Goal: Information Seeking & Learning: Learn about a topic

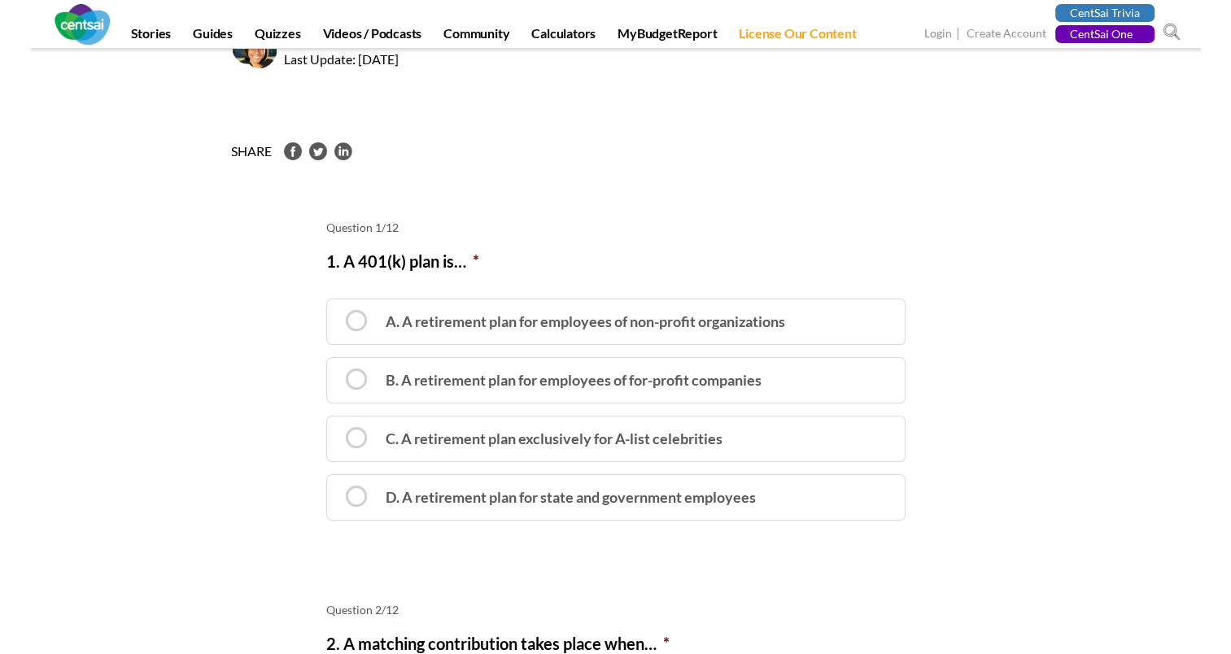
scroll to position [163, 0]
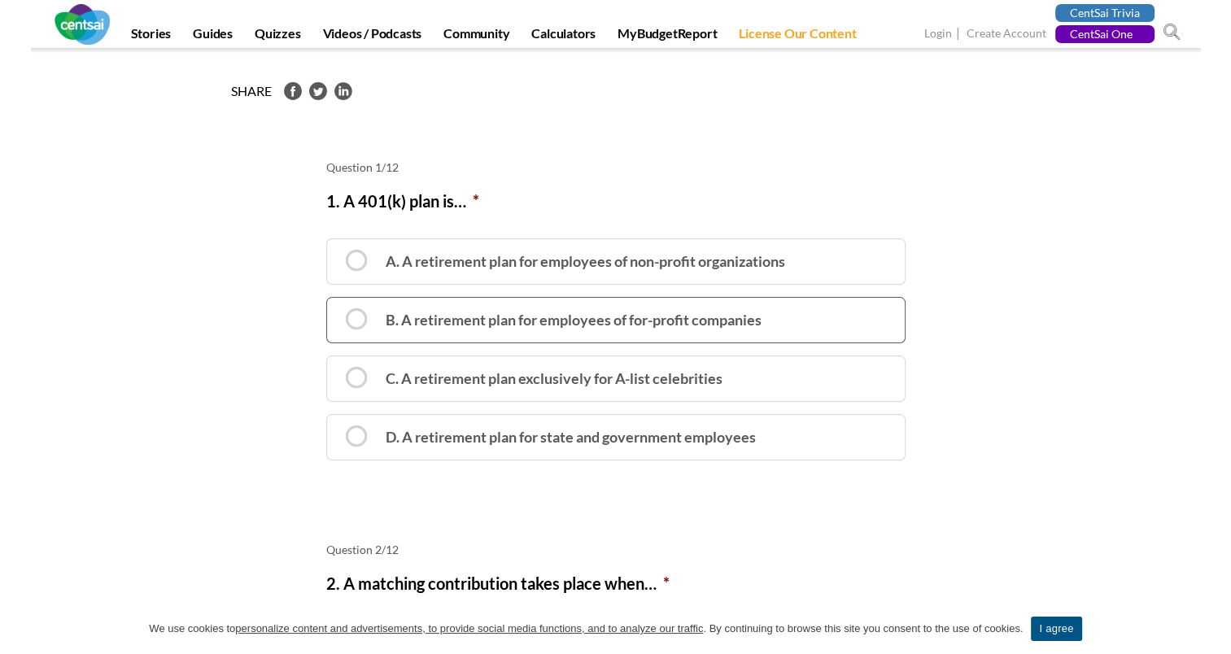
click at [366, 325] on label "B. A retirement plan for employees of for-profit companies" at bounding box center [615, 320] width 579 height 46
click at [338, 311] on input "B. A retirement plan for employees of for-profit companies" at bounding box center [332, 305] width 11 height 11
radio input "true"
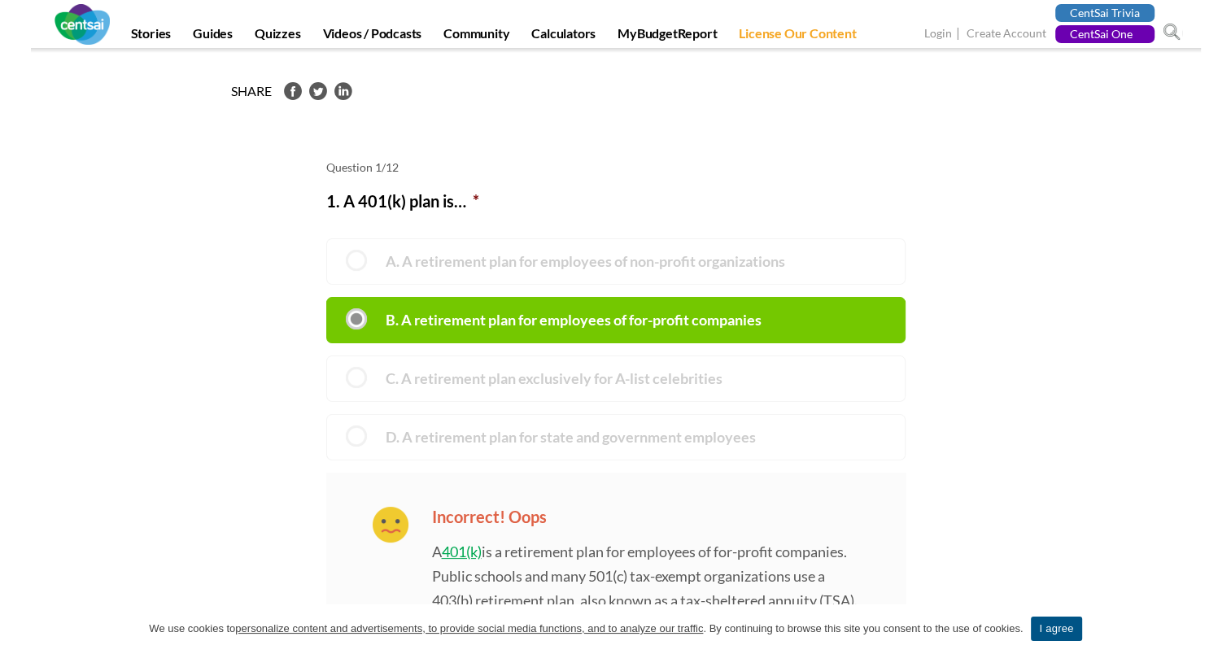
click at [364, 312] on label "B. A retirement plan for employees of for-profit companies" at bounding box center [615, 320] width 579 height 46
click at [338, 311] on input "B. A retirement plan for employees of for-profit companies" at bounding box center [332, 305] width 11 height 11
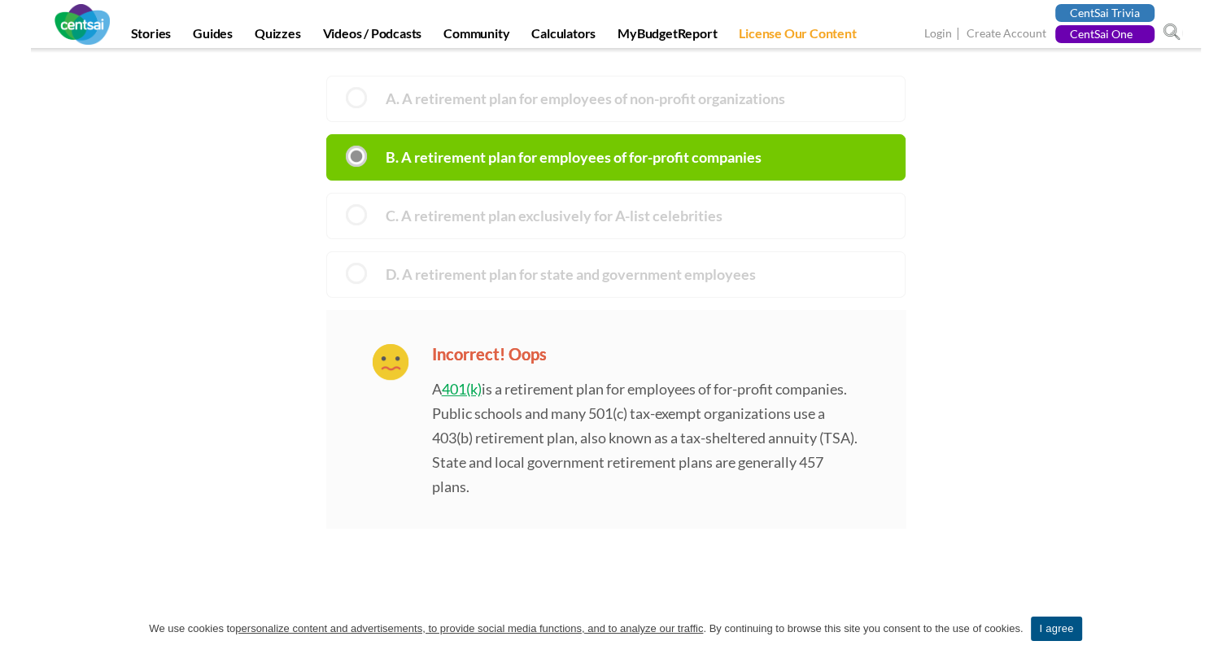
click at [576, 390] on p "A 401(k) is a retirement plan for employees of for-profit companies. Public sch…" at bounding box center [645, 421] width 427 height 155
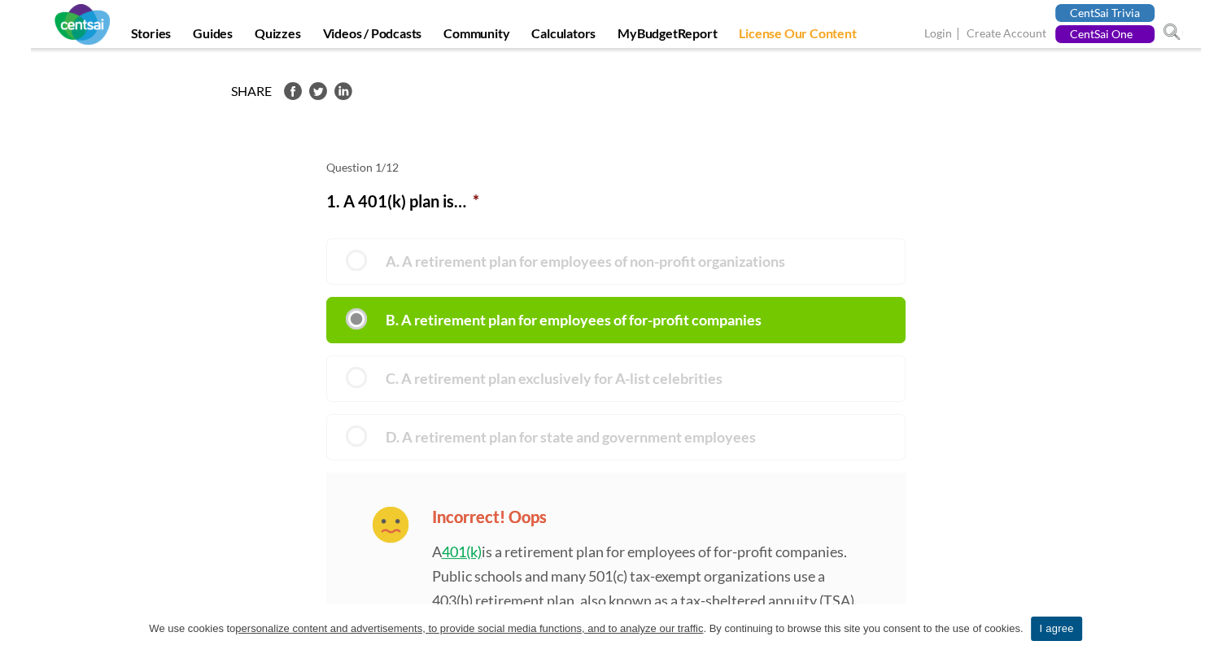
click at [345, 261] on label "A. A retirement plan for employees of non-profit organizations" at bounding box center [615, 261] width 579 height 46
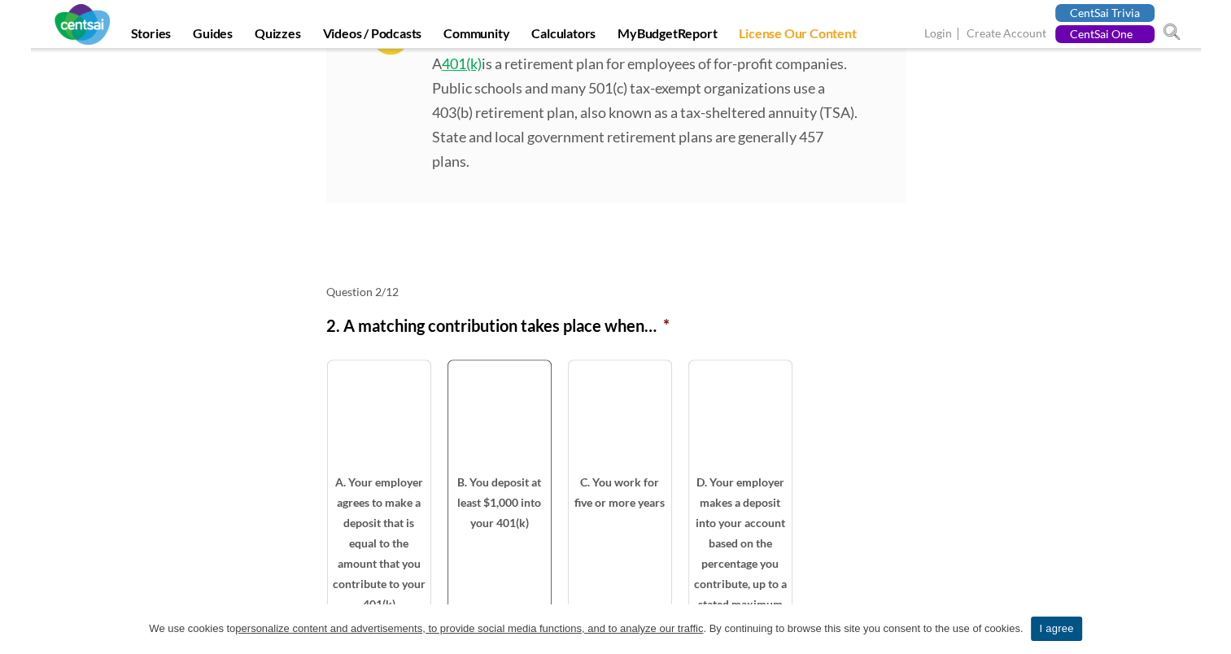
scroll to position [814, 0]
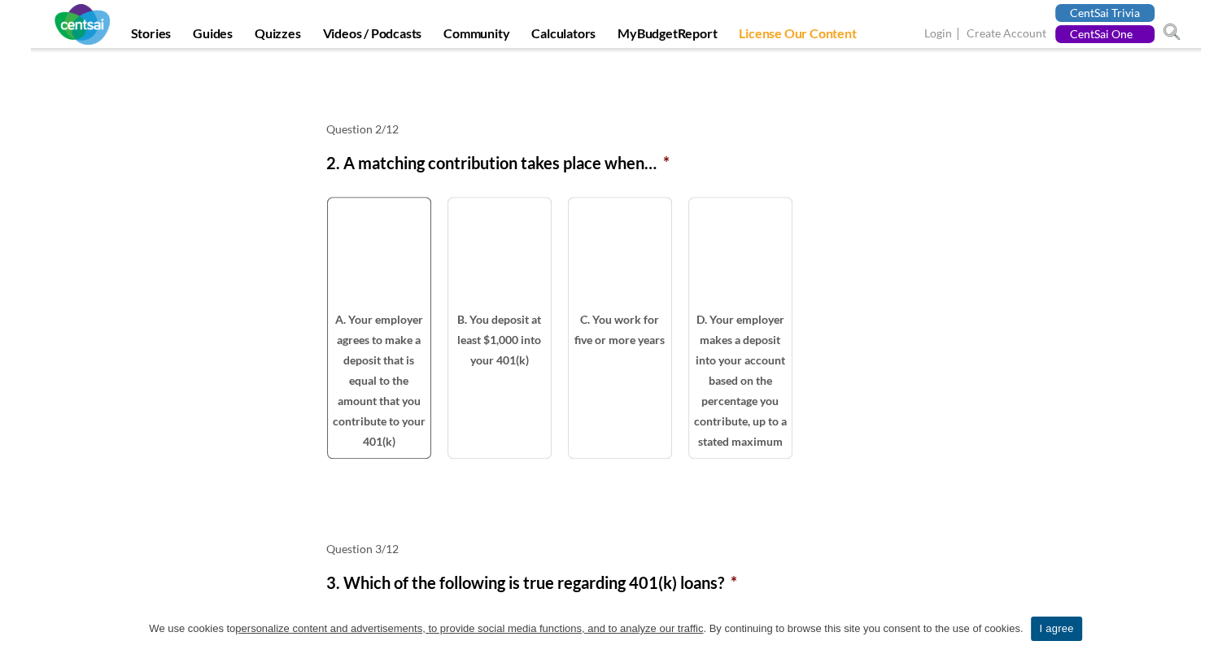
click at [347, 290] on span at bounding box center [379, 262] width 73 height 73
radio input "true"
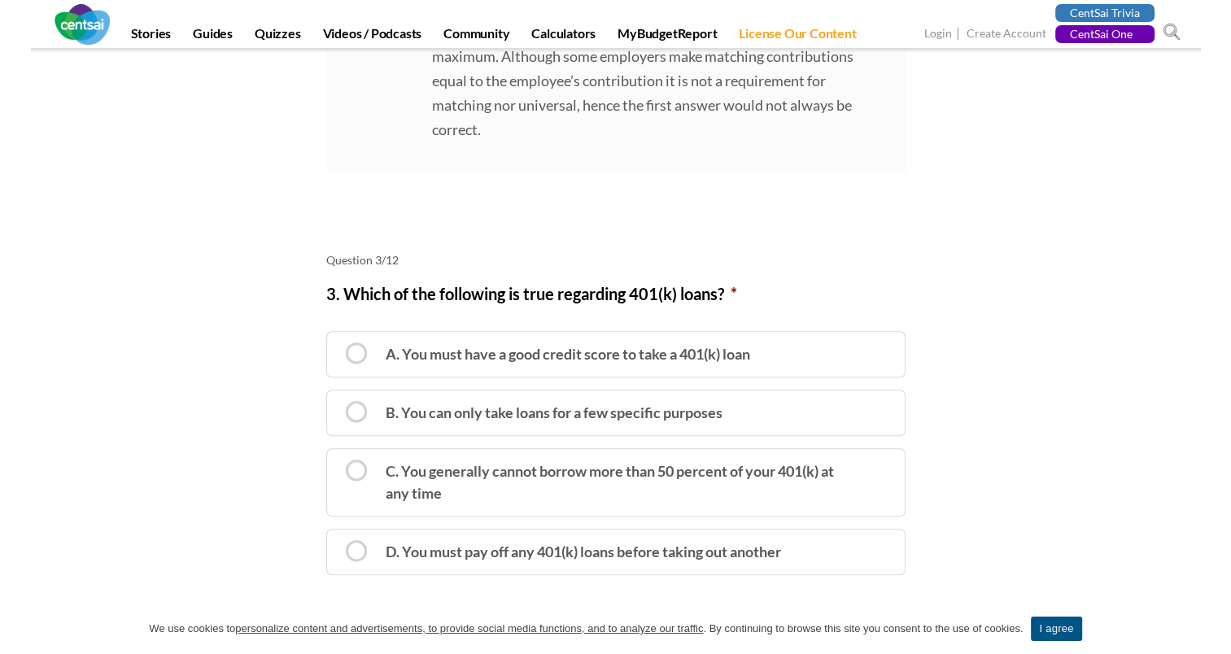
scroll to position [1383, 0]
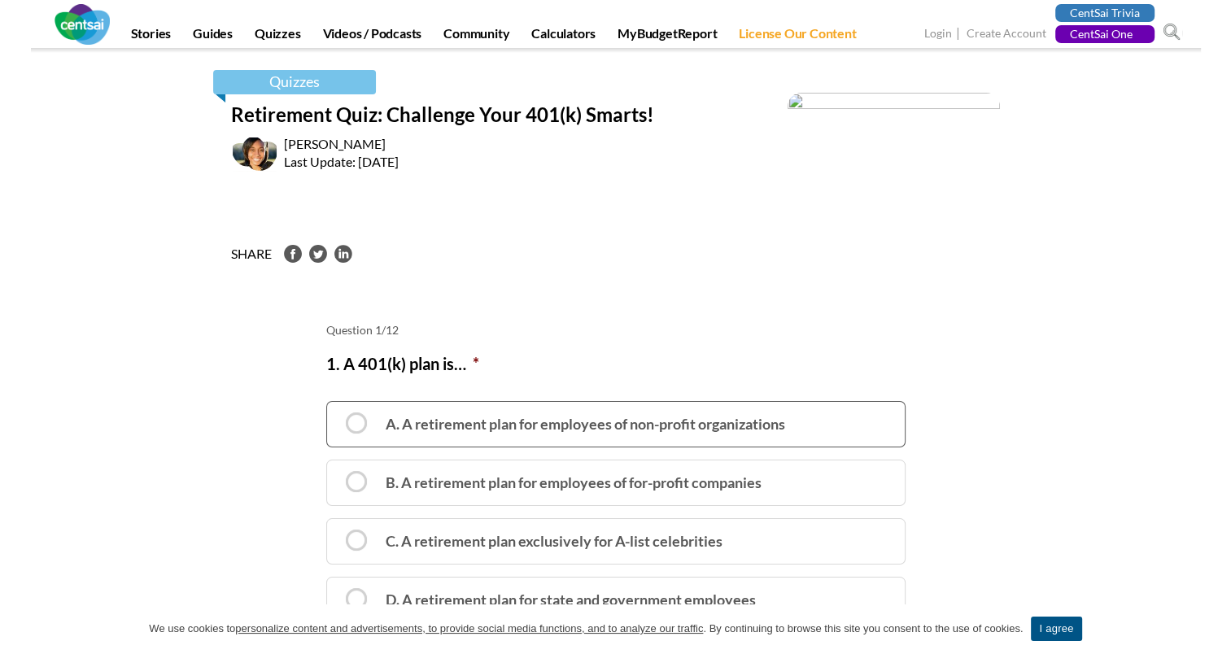
click at [780, 407] on label "A. A retirement plan for employees of non-profit organizations" at bounding box center [615, 424] width 579 height 46
click at [338, 407] on input "A. A retirement plan for employees of non-profit organizations" at bounding box center [332, 409] width 11 height 11
radio input "true"
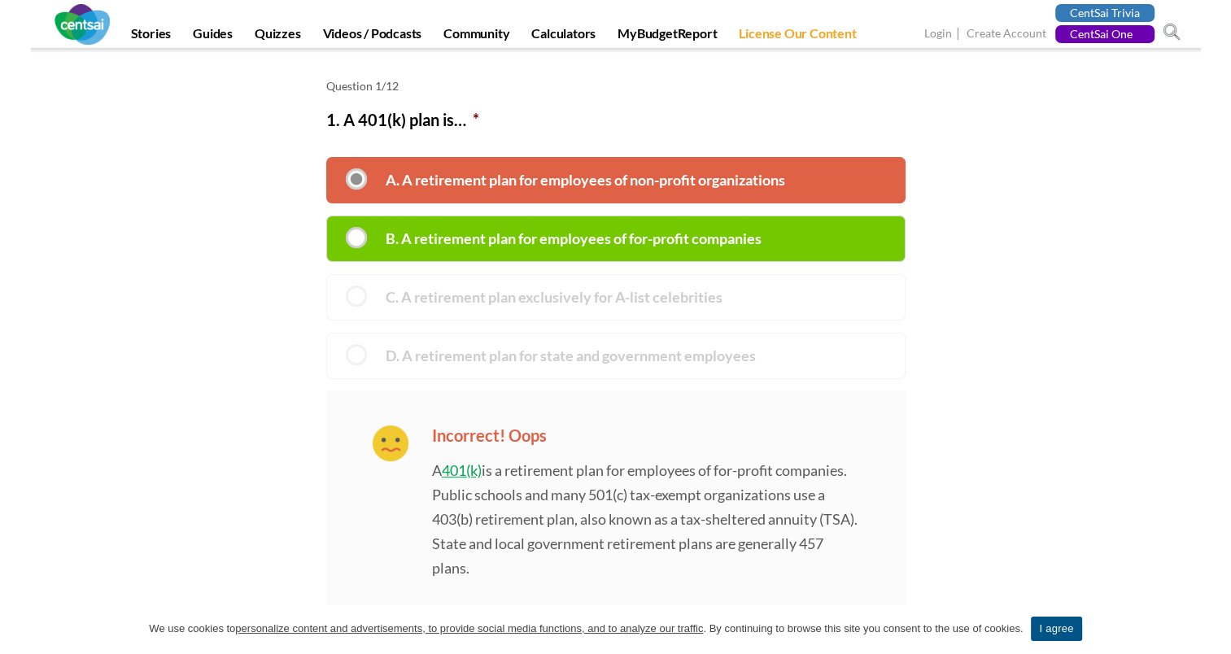
scroll to position [244, 0]
click at [639, 228] on label "B. A retirement plan for employees of for-profit companies" at bounding box center [615, 239] width 579 height 46
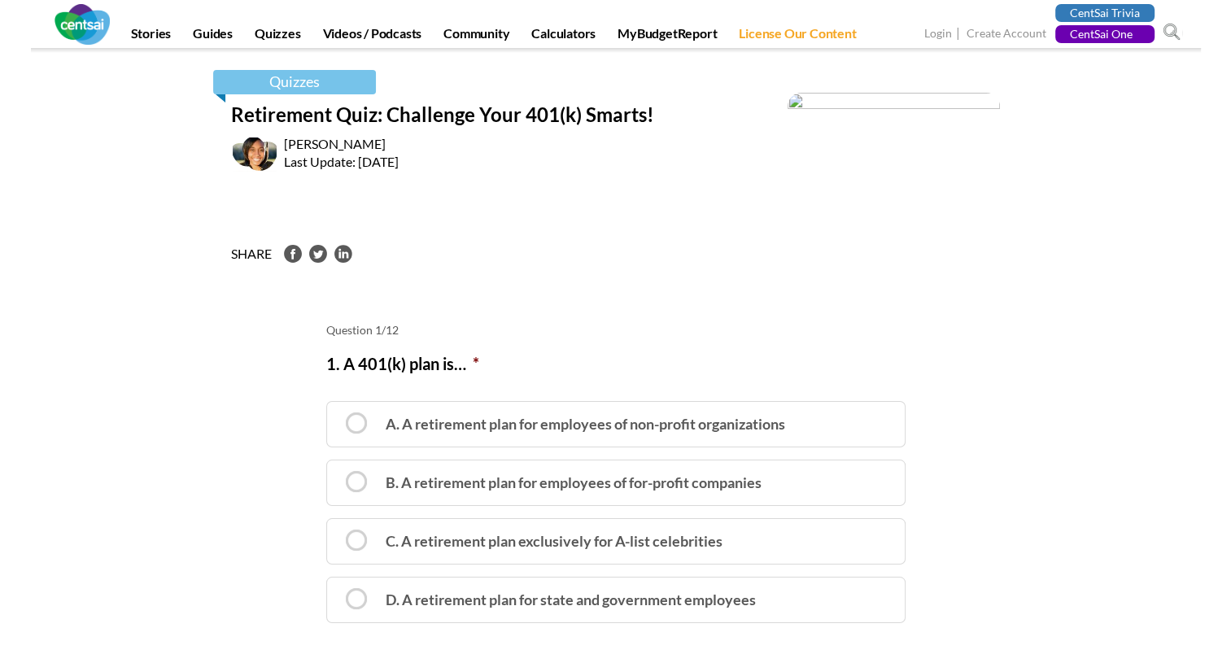
scroll to position [81, 0]
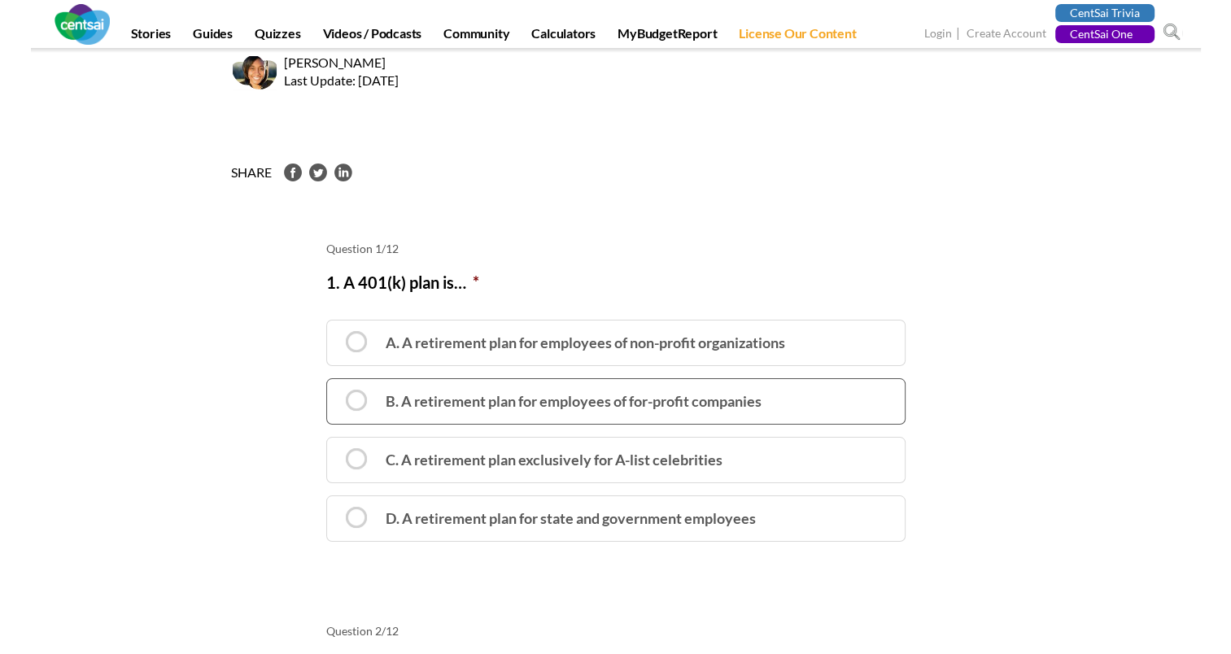
click at [383, 404] on label "B. A retirement plan for employees of for-profit companies" at bounding box center [615, 401] width 579 height 46
click at [338, 392] on input "B. A retirement plan for employees of for-profit companies" at bounding box center [332, 387] width 11 height 11
radio input "true"
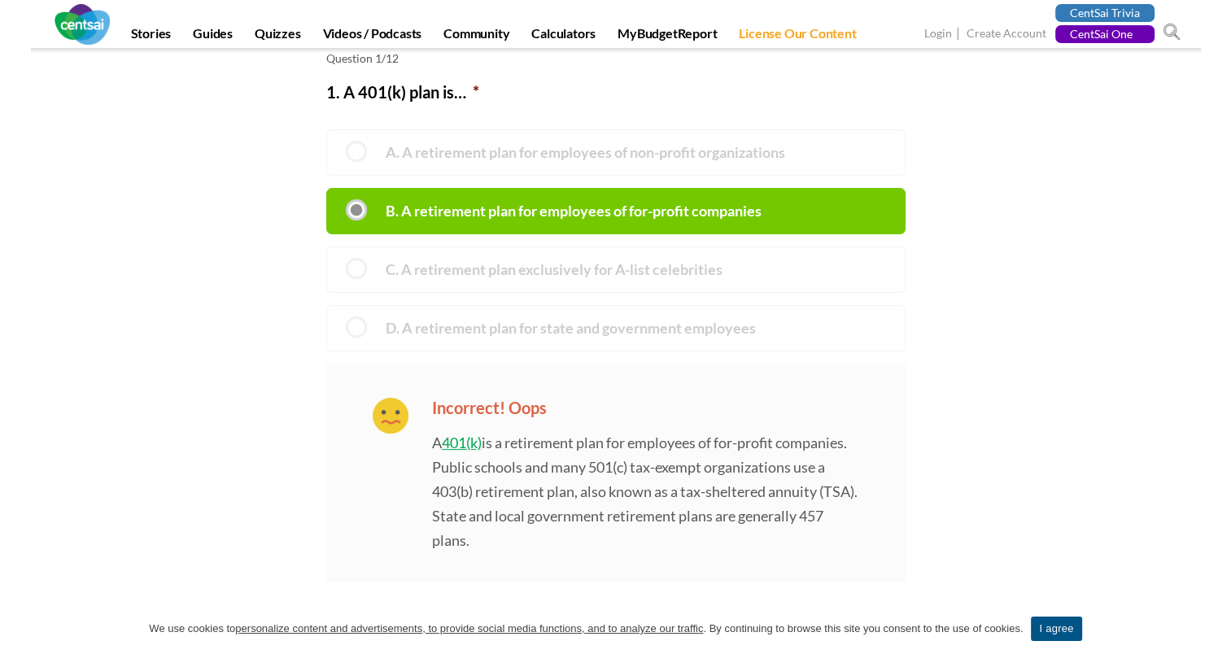
scroll to position [244, 0]
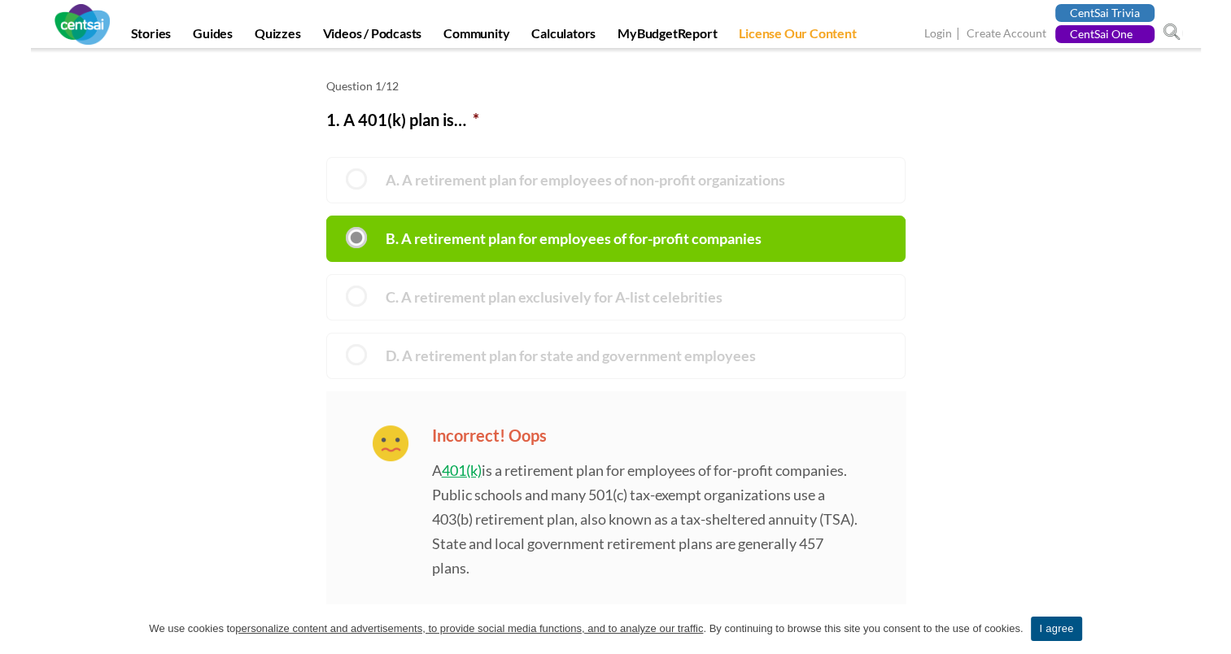
click at [456, 478] on p "A 401(k) is a retirement plan for employees of for-profit companies. Public sch…" at bounding box center [645, 502] width 427 height 155
click at [465, 462] on link "401(k)" at bounding box center [462, 470] width 40 height 18
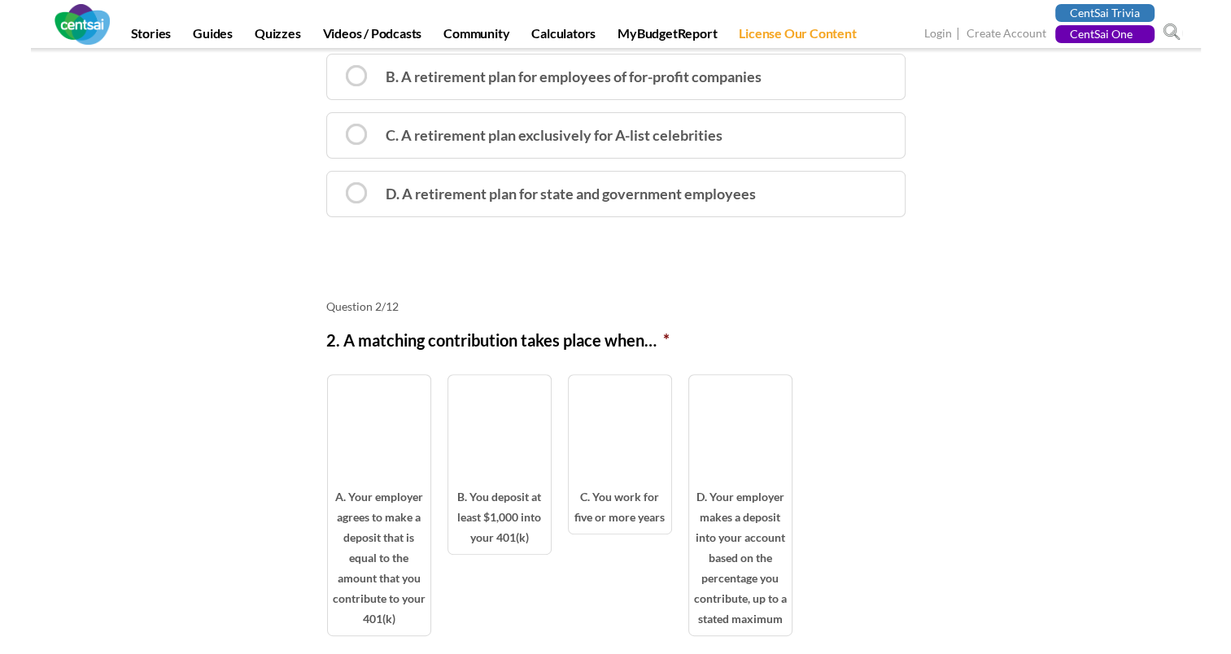
scroll to position [407, 0]
click at [457, 196] on label "D. A retirement plan for state and government employees" at bounding box center [615, 193] width 579 height 46
click at [338, 184] on input "D. A retirement plan for state and government employees" at bounding box center [332, 178] width 11 height 11
radio input "true"
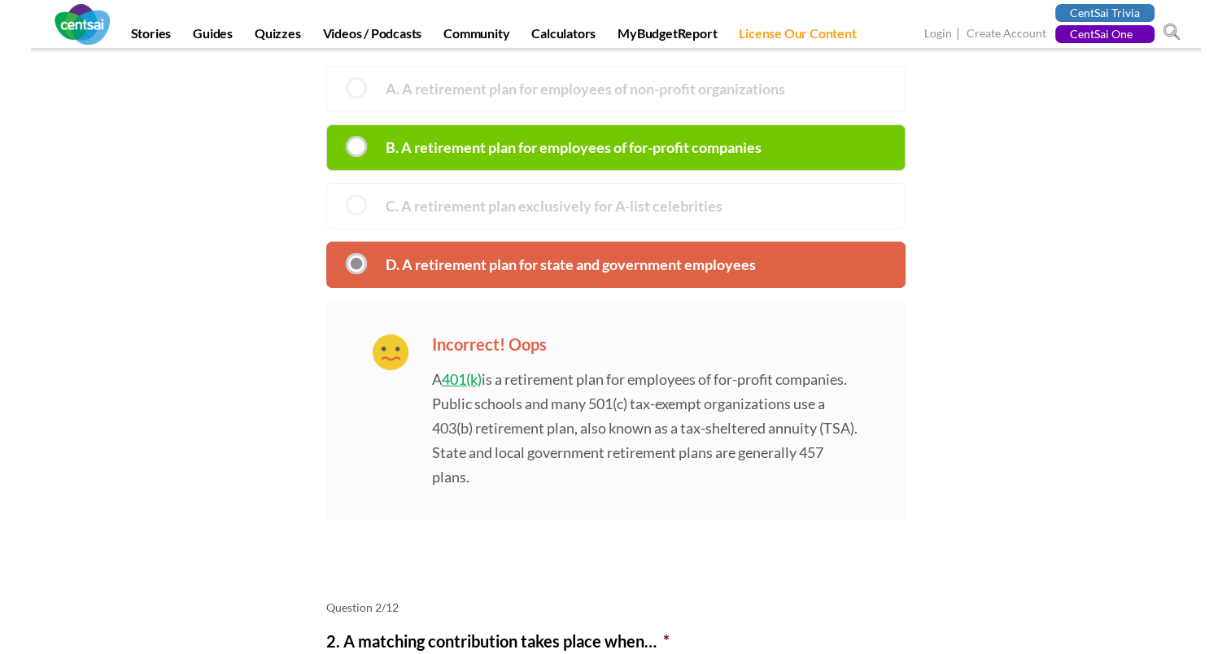
scroll to position [325, 0]
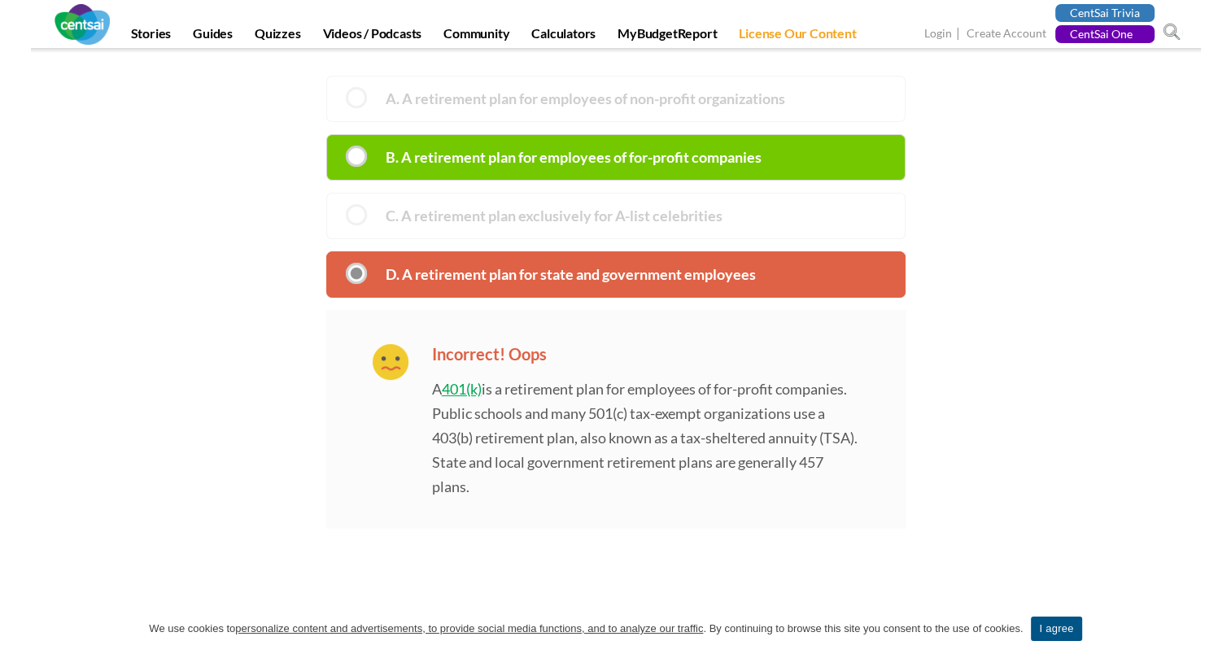
click at [462, 153] on label "B. A retirement plan for employees of for-profit companies" at bounding box center [615, 157] width 579 height 46
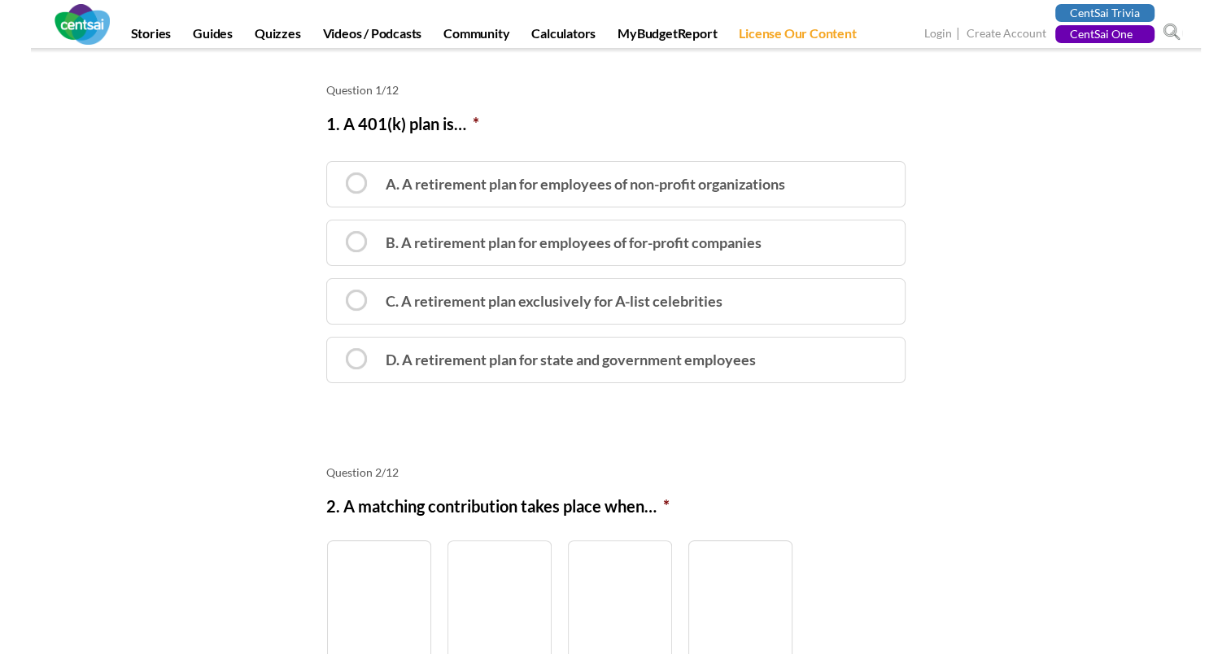
scroll to position [325, 0]
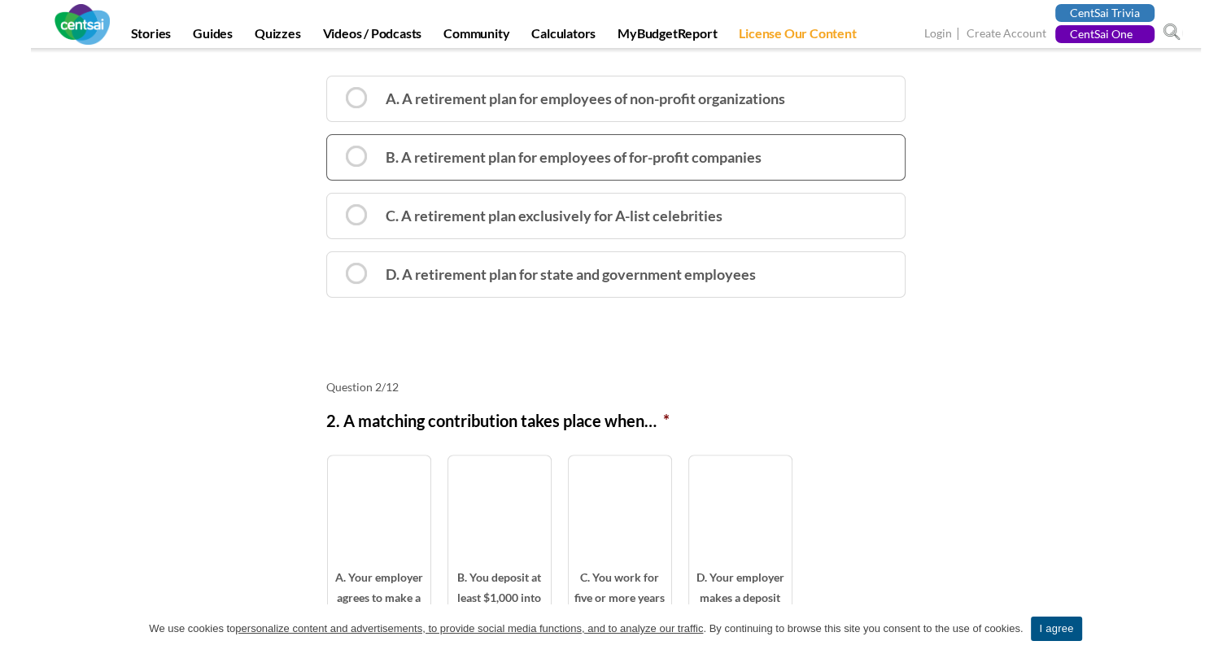
click at [482, 164] on label "B. A retirement plan for employees of for-profit companies" at bounding box center [615, 157] width 579 height 46
click at [338, 148] on input "B. A retirement plan for employees of for-profit companies" at bounding box center [332, 142] width 11 height 11
radio input "true"
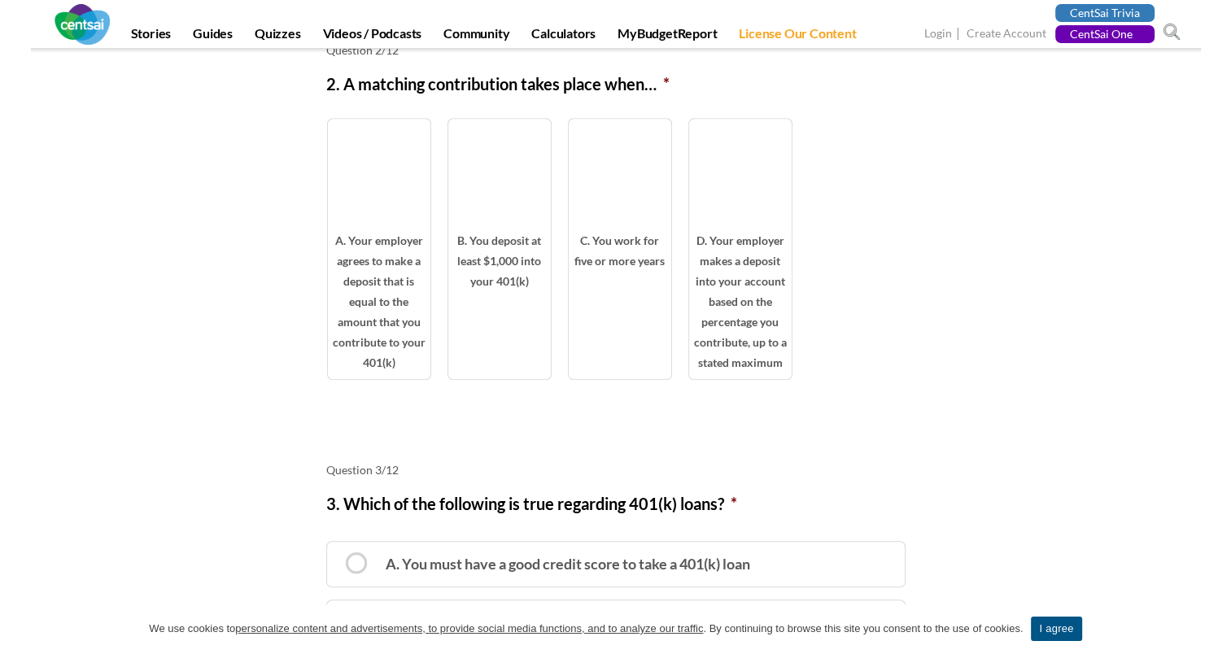
scroll to position [895, 0]
click at [703, 250] on span "D. Your employer makes a deposit into your account based on the percentage you …" at bounding box center [740, 302] width 103 height 149
radio input "true"
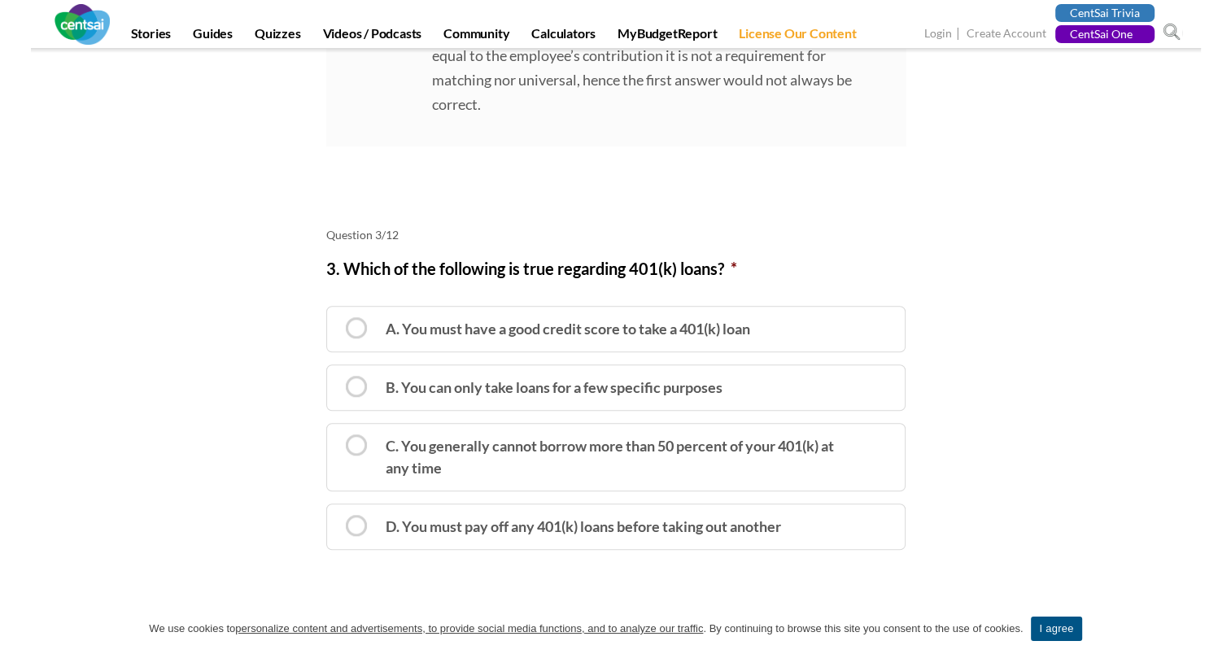
scroll to position [1383, 0]
click at [571, 391] on label "B. You can only take loans for a few specific purposes" at bounding box center [615, 387] width 579 height 46
click at [338, 377] on input "B. You can only take loans for a few specific purposes" at bounding box center [332, 372] width 11 height 11
radio input "true"
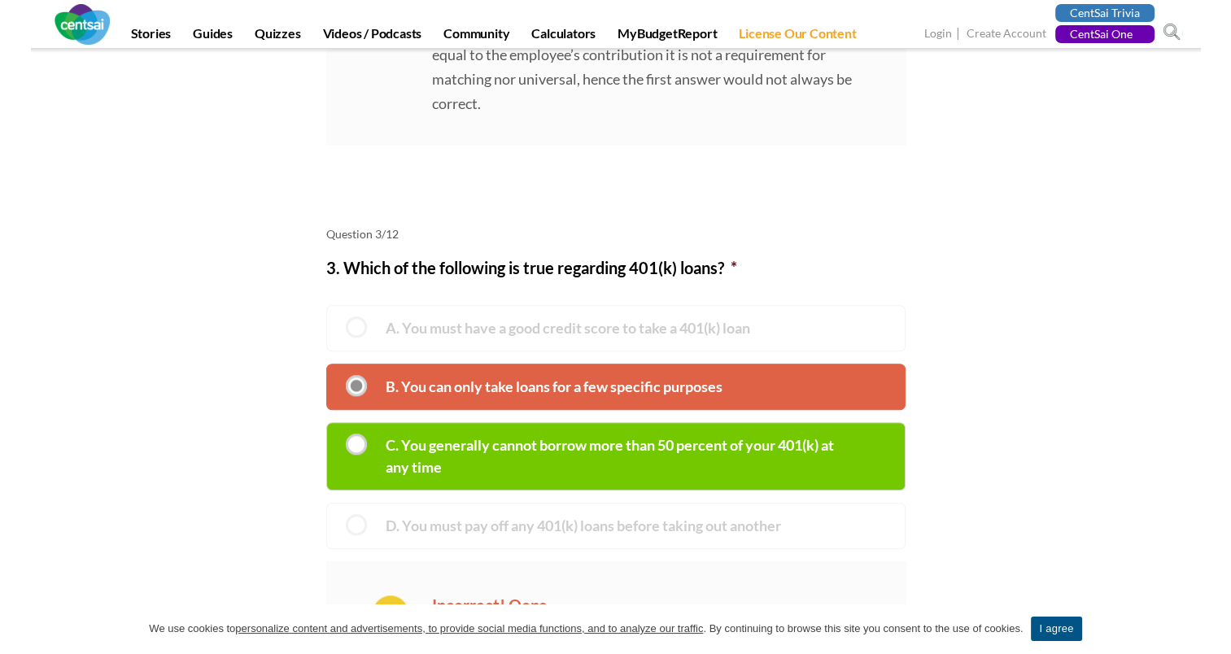
click at [562, 436] on label "C. You generally cannot borrow more than 50 percent of your 401(k) at any time" at bounding box center [615, 456] width 579 height 68
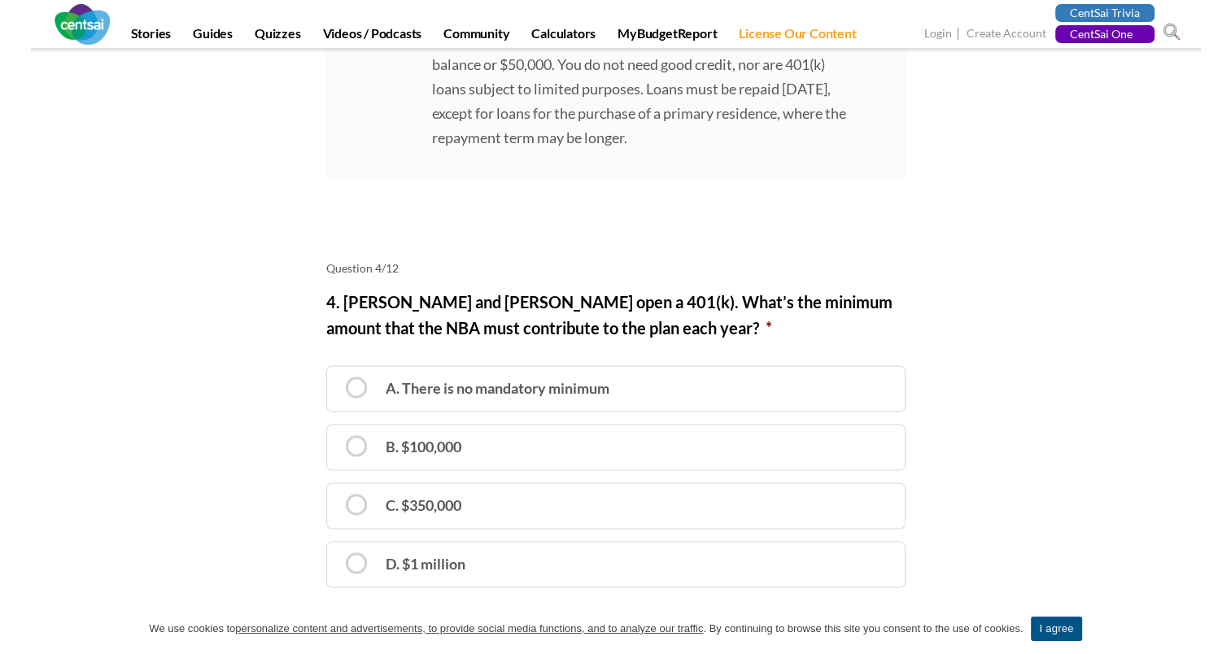
scroll to position [2115, 0]
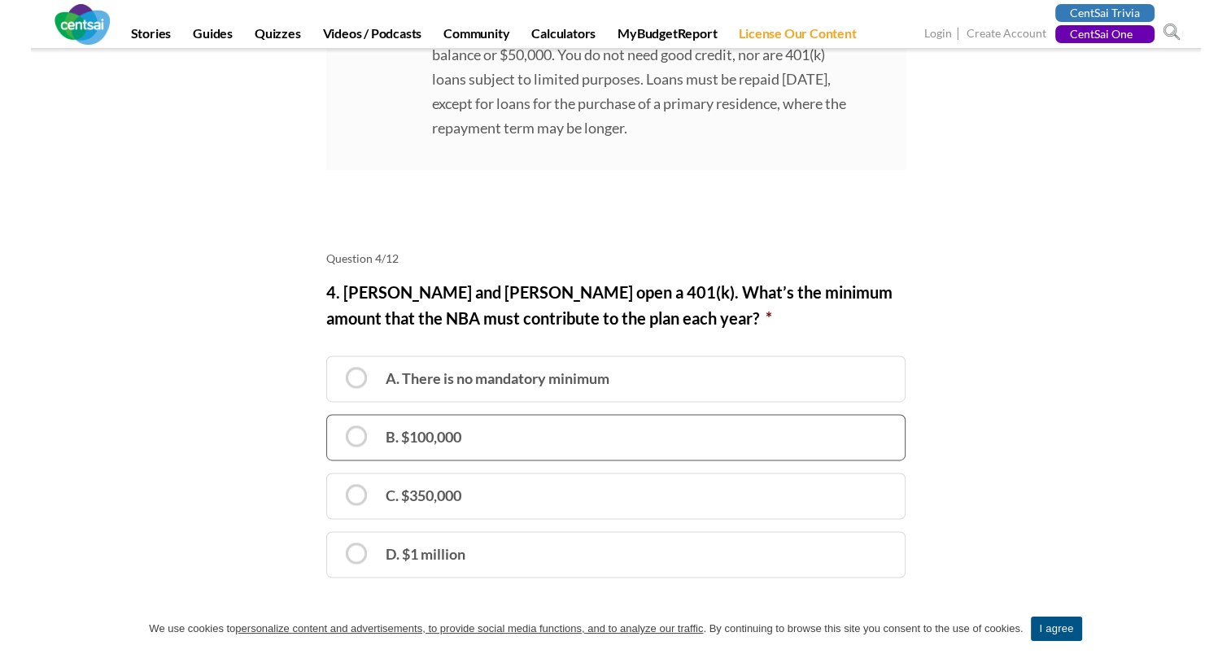
click at [525, 435] on label "B. $100,000" at bounding box center [615, 437] width 579 height 46
click at [338, 428] on input "B. $100,000" at bounding box center [332, 422] width 11 height 11
radio input "true"
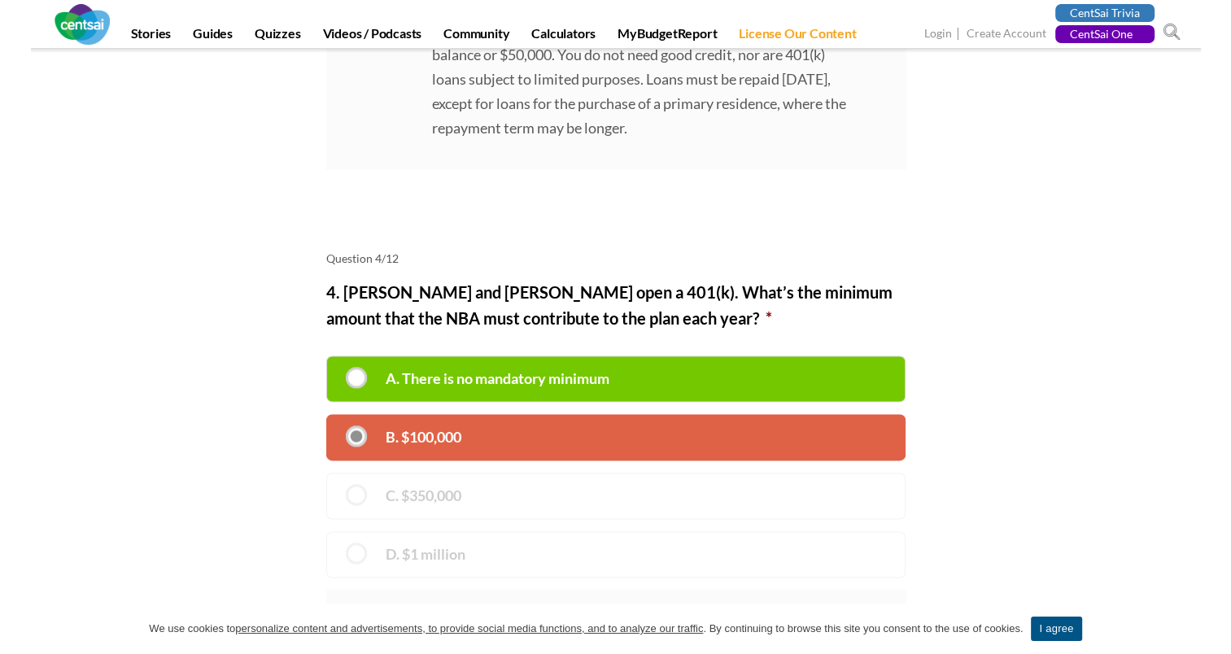
click at [540, 364] on label "A. There is no mandatory minimum" at bounding box center [615, 379] width 579 height 46
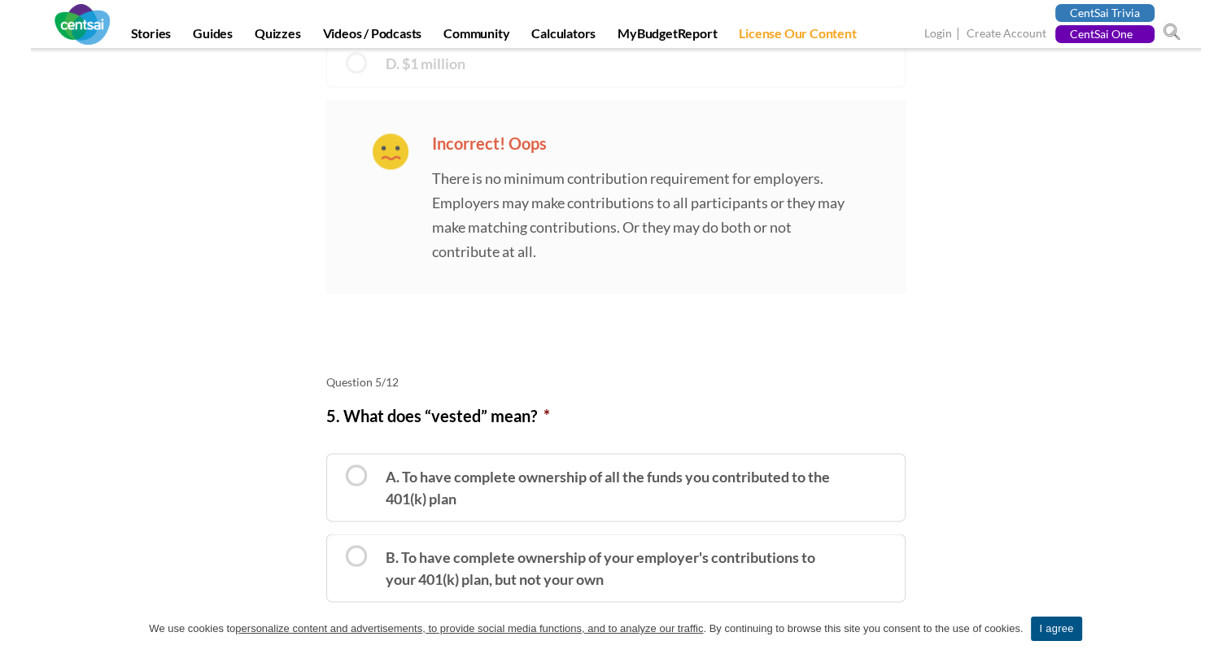
scroll to position [2766, 0]
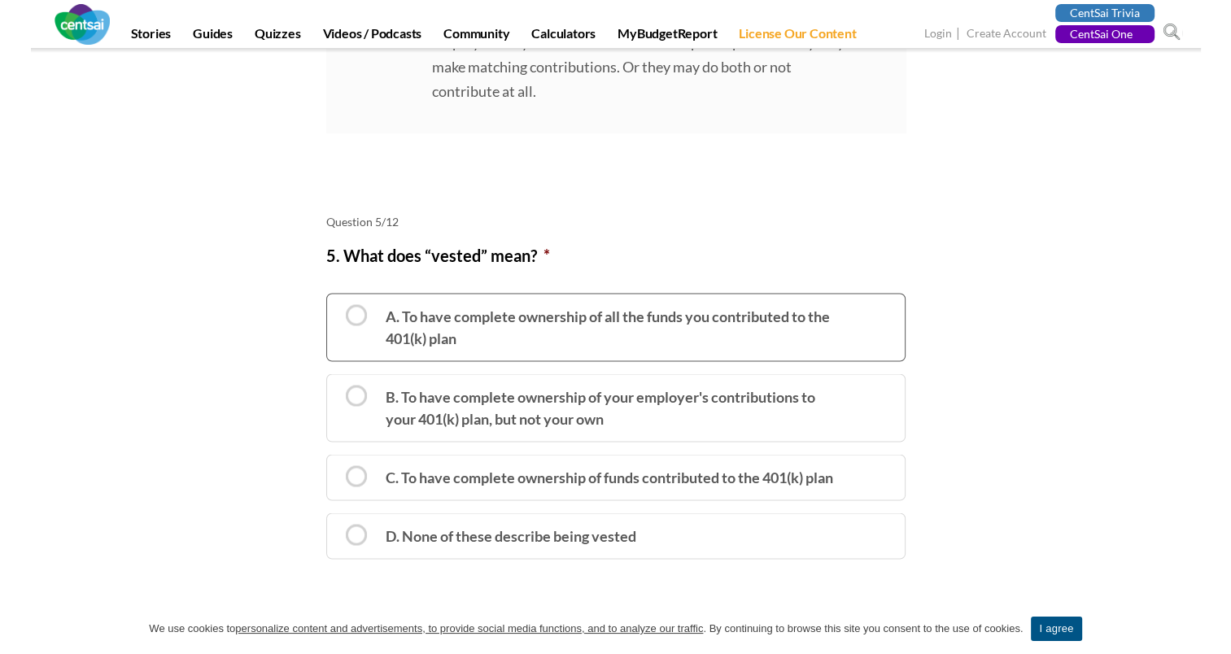
click at [556, 321] on label "A. To have complete ownership of all the funds you contributed to the 401(k) pl…" at bounding box center [615, 327] width 579 height 68
click at [338, 307] on input "A. To have complete ownership of all the funds you contributed to the 401(k) pl…" at bounding box center [332, 301] width 11 height 11
radio input "true"
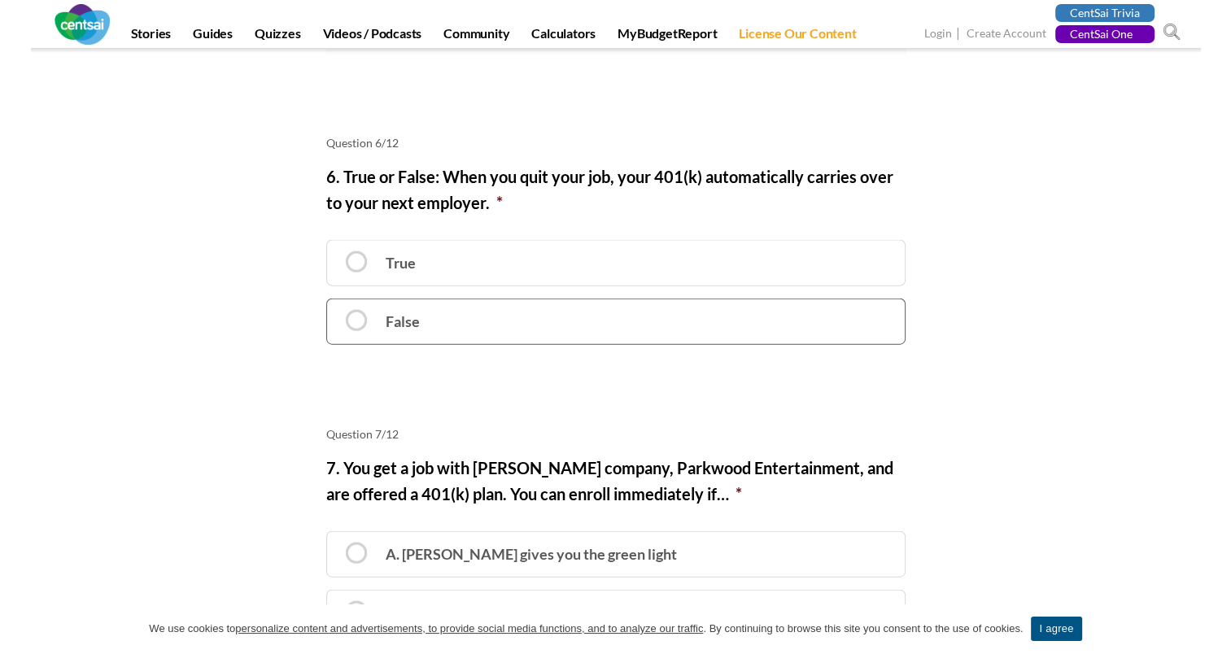
scroll to position [3580, 0]
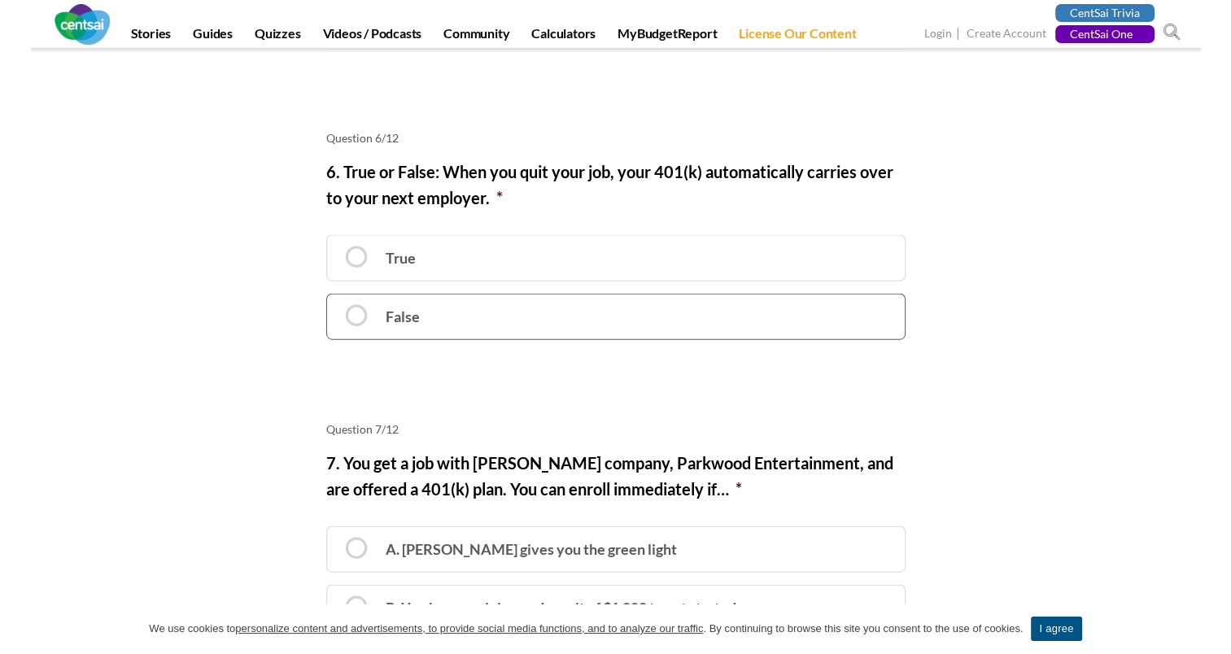
click at [462, 294] on label "False" at bounding box center [615, 317] width 579 height 46
click at [338, 297] on input "False" at bounding box center [332, 302] width 11 height 11
radio input "true"
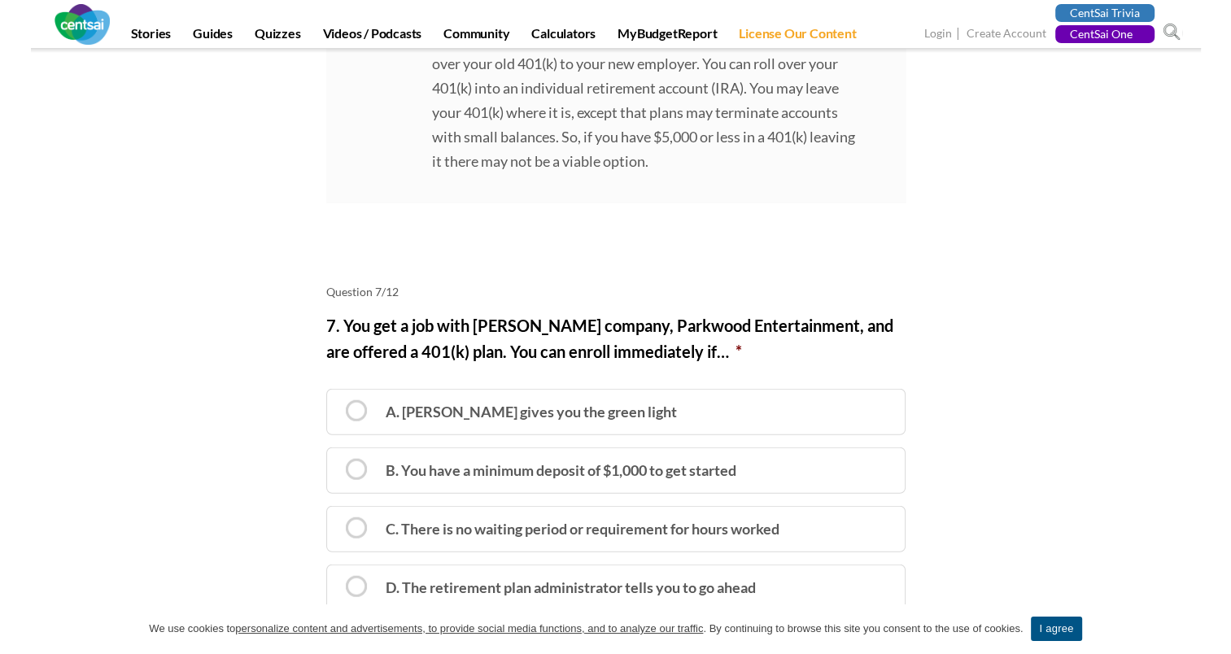
scroll to position [4149, 0]
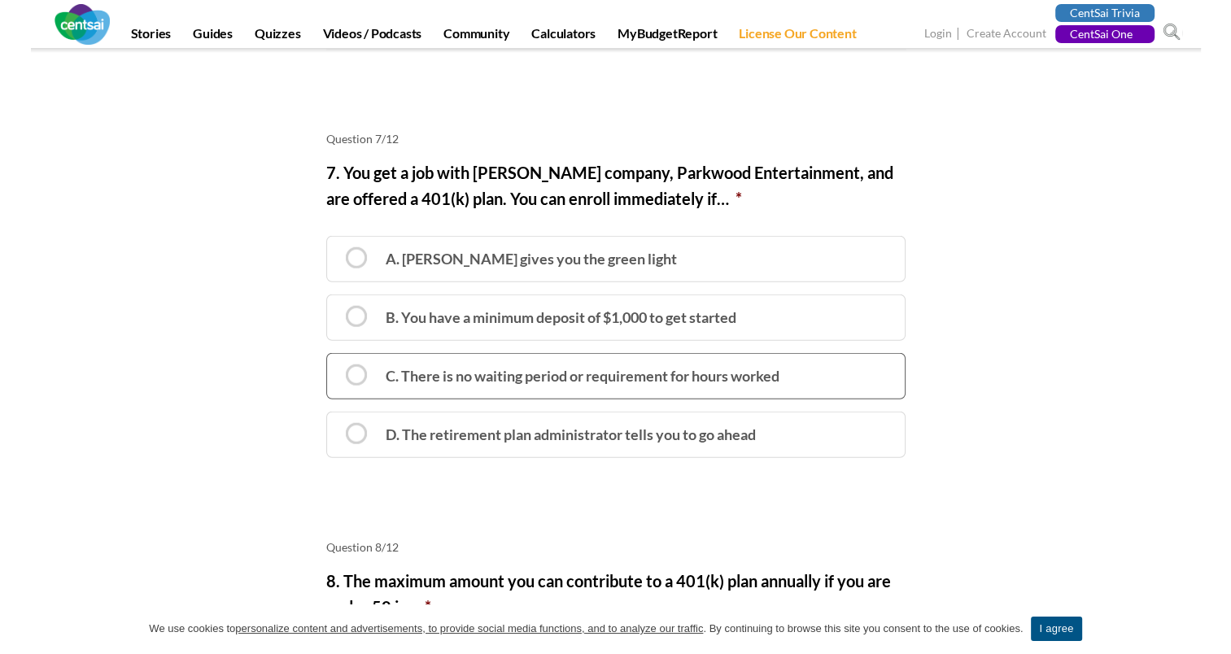
click at [522, 371] on label "C. There is no waiting period or requirement for hours worked" at bounding box center [615, 376] width 579 height 46
click at [338, 367] on input "C. There is no waiting period or requirement for hours worked" at bounding box center [332, 361] width 11 height 11
radio input "true"
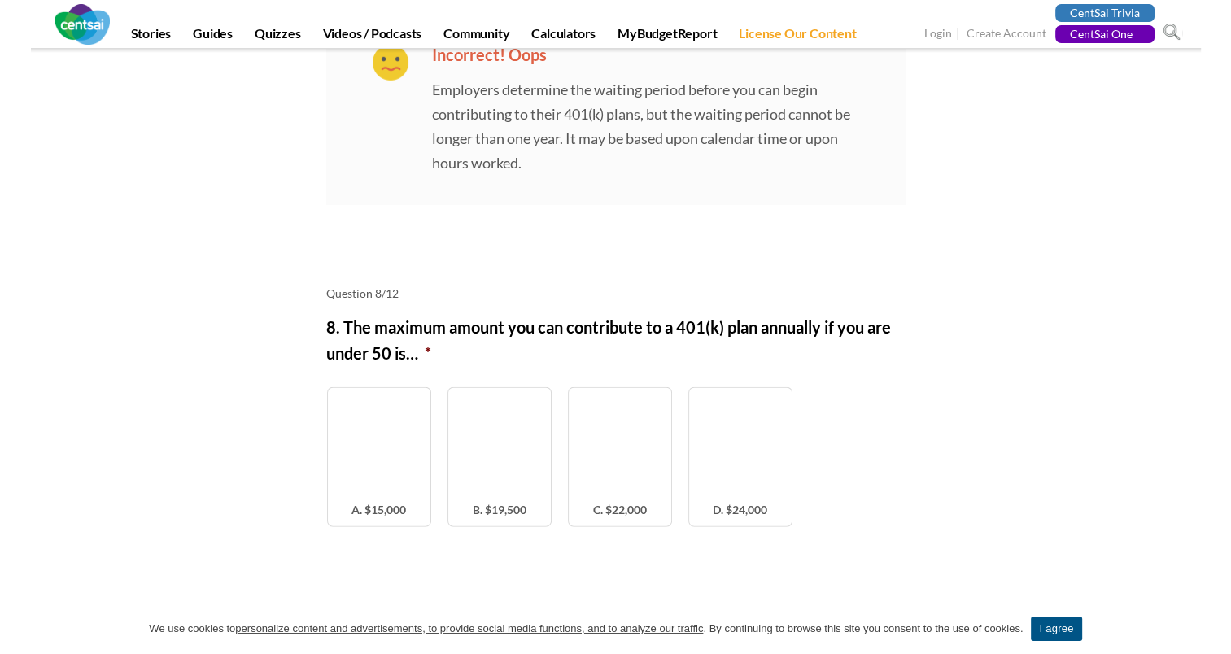
scroll to position [4637, 0]
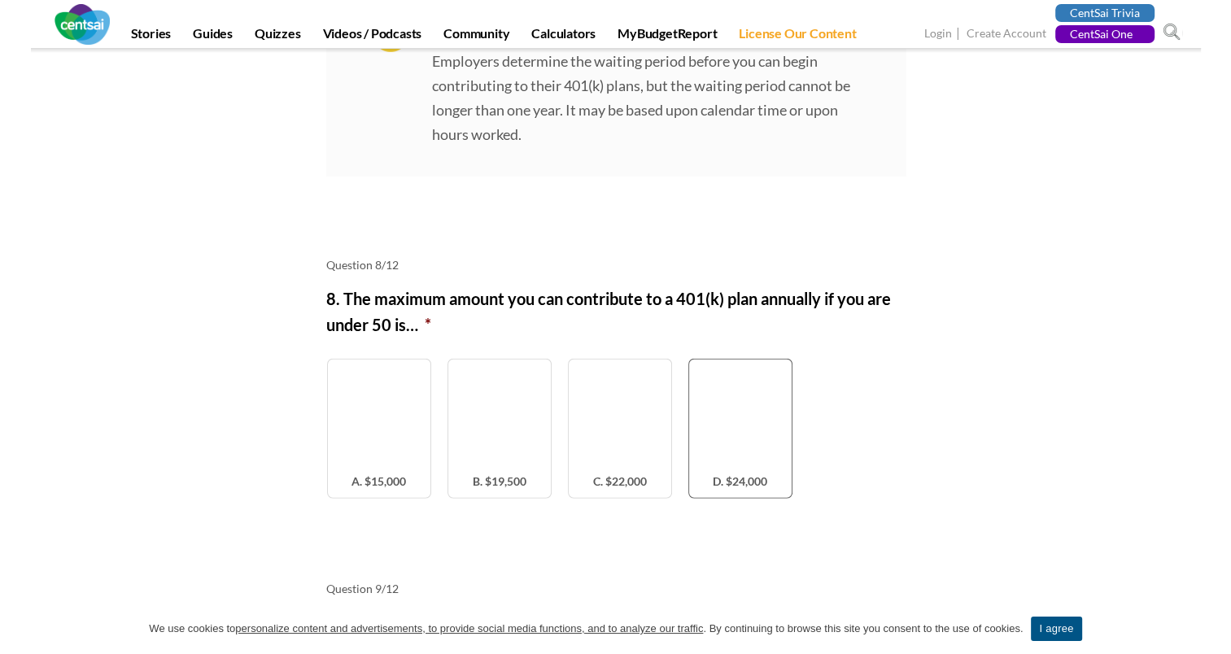
click at [739, 377] on label "D. $24,000" at bounding box center [740, 429] width 104 height 140
radio input "true"
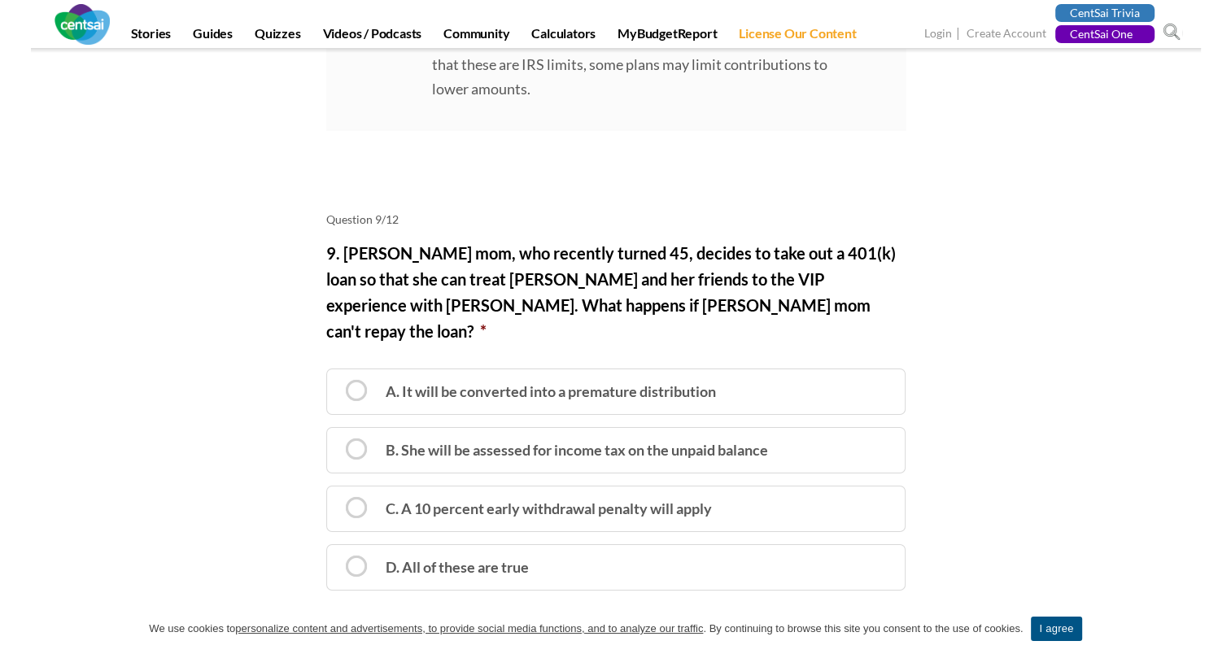
scroll to position [5288, 0]
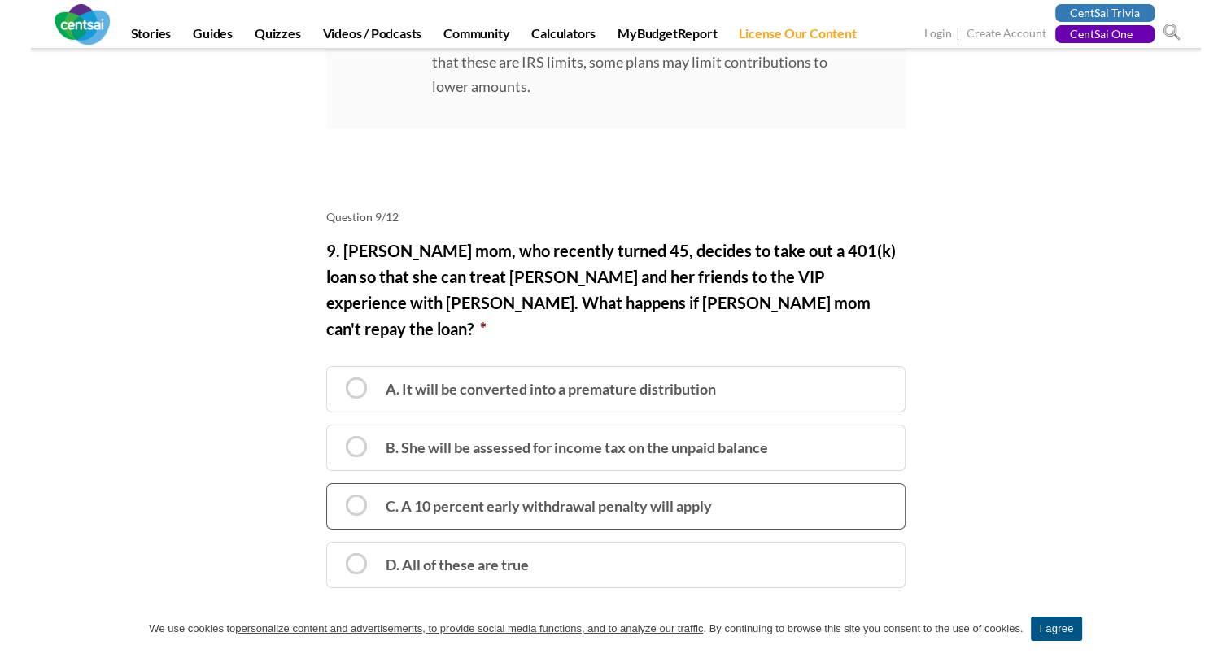
click at [750, 483] on label "C. A 10 percent early withdrawal penalty will apply" at bounding box center [615, 506] width 579 height 46
click at [338, 487] on input "C. A 10 percent early withdrawal penalty will apply" at bounding box center [332, 492] width 11 height 11
radio input "true"
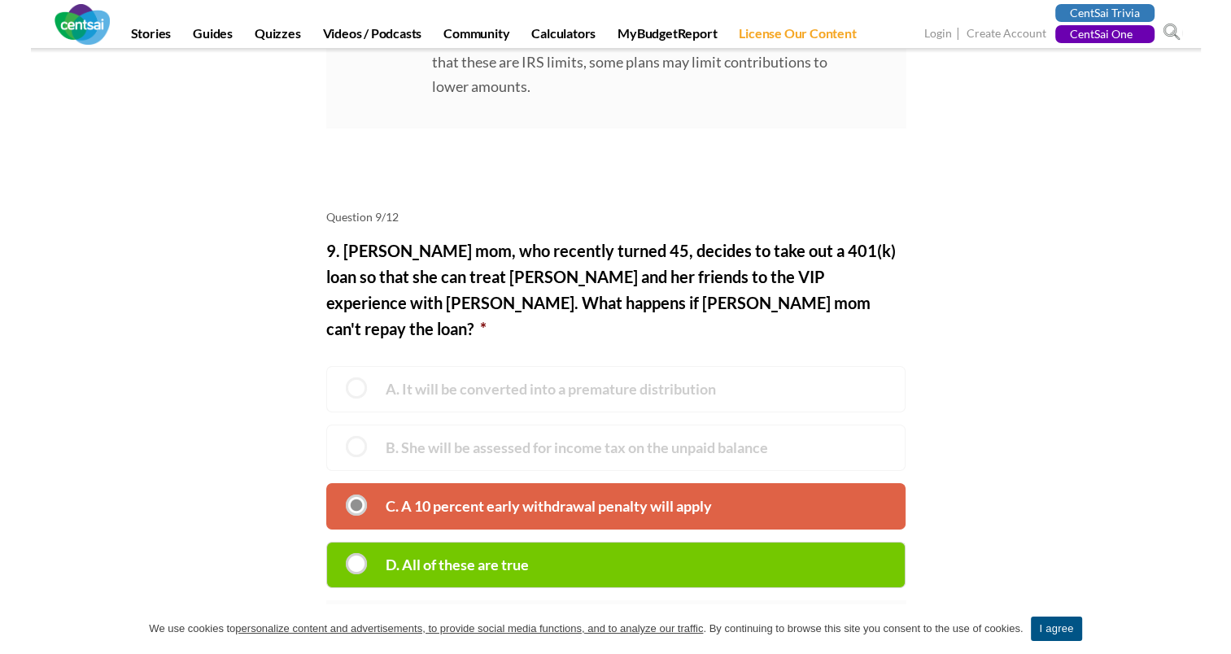
click at [674, 542] on label "D. All of these are true" at bounding box center [615, 565] width 579 height 46
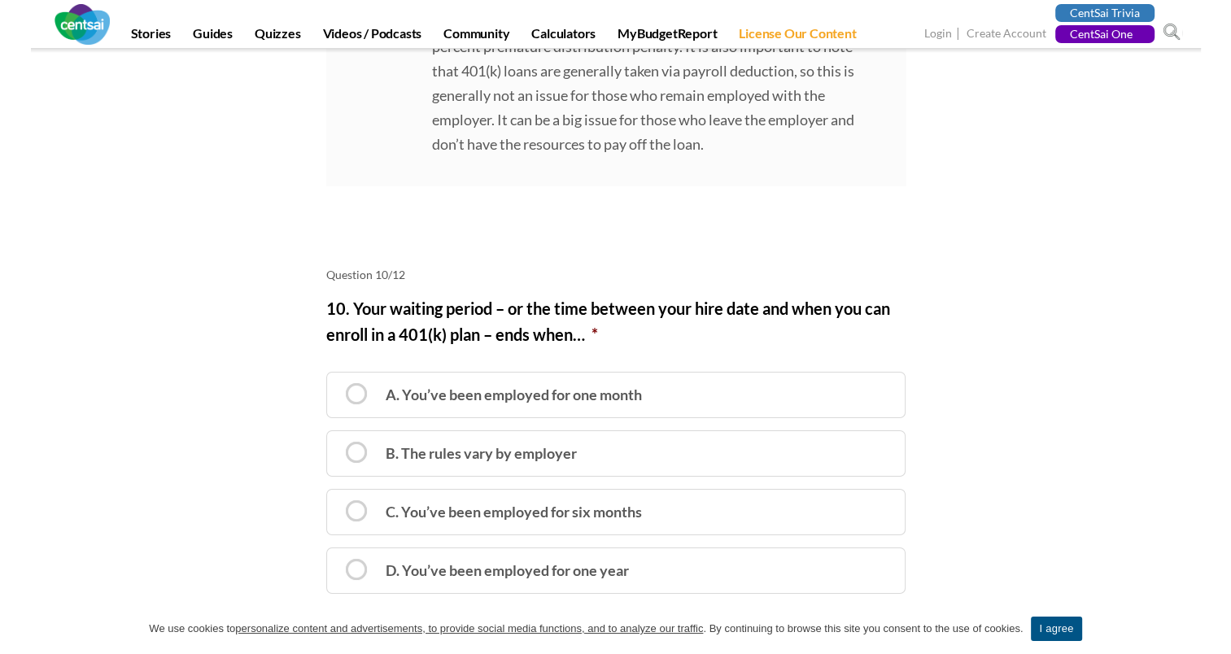
scroll to position [6020, 0]
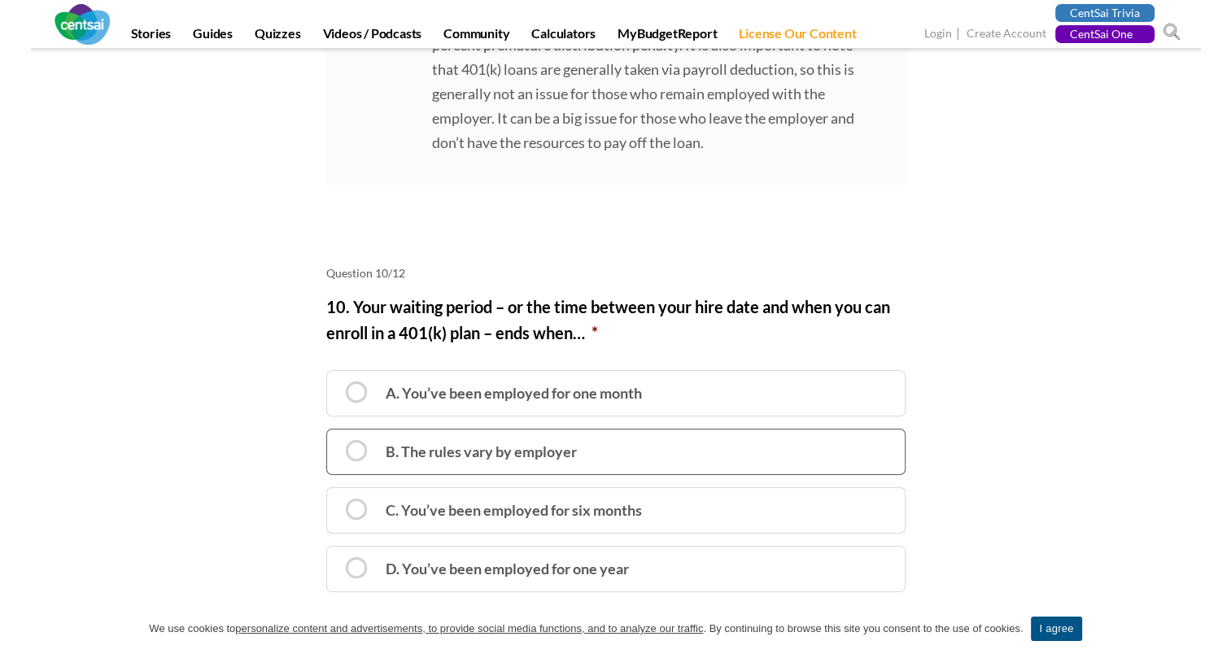
click at [551, 429] on label "B. The rules vary by employer" at bounding box center [615, 452] width 579 height 46
click at [338, 432] on input "B. The rules vary by employer" at bounding box center [332, 437] width 11 height 11
radio input "true"
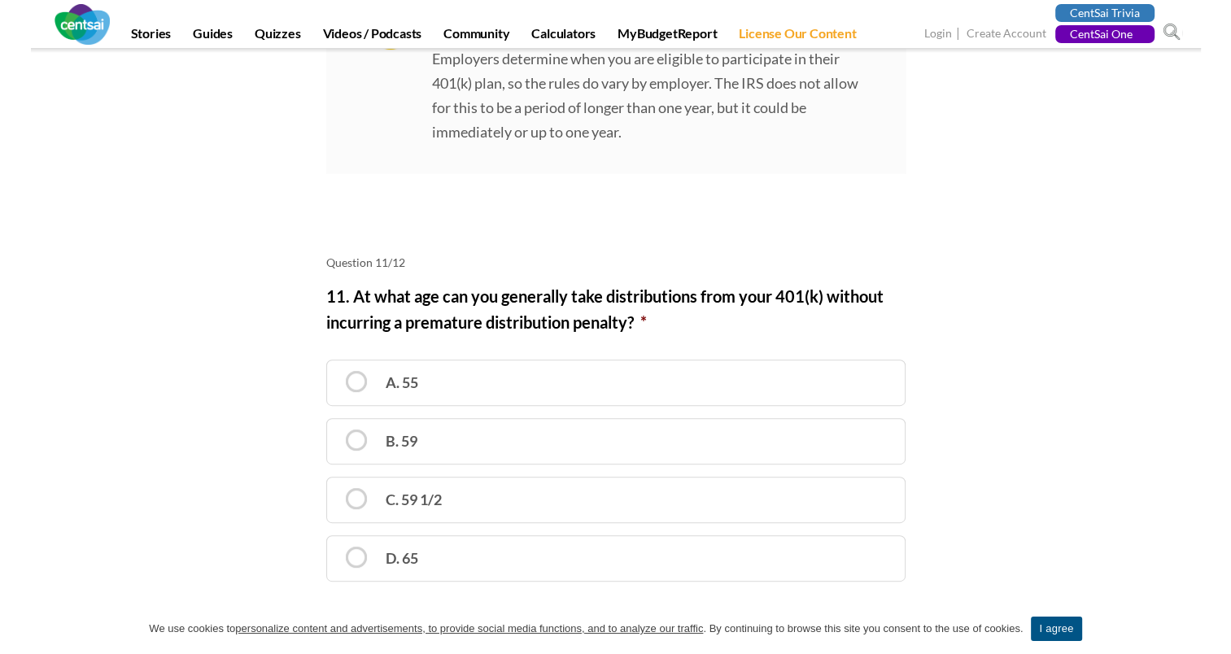
scroll to position [6671, 0]
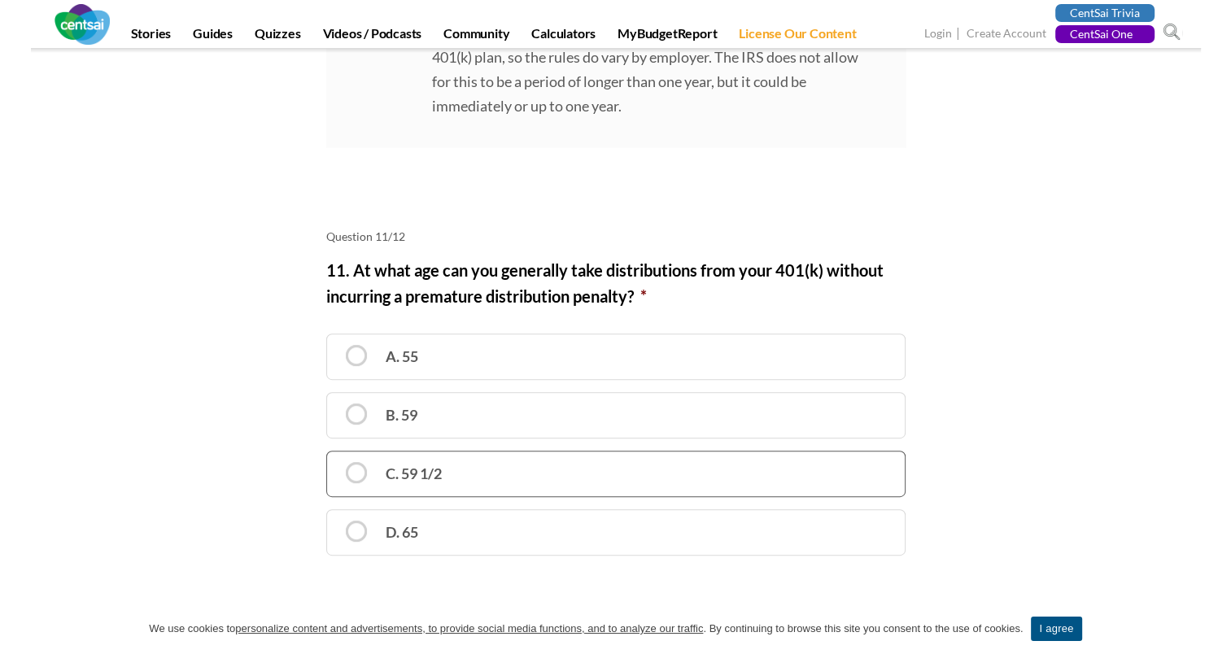
click at [548, 451] on label "C. 59 1/2" at bounding box center [615, 474] width 579 height 46
click at [338, 454] on input "C. 59 1/2" at bounding box center [332, 459] width 11 height 11
radio input "true"
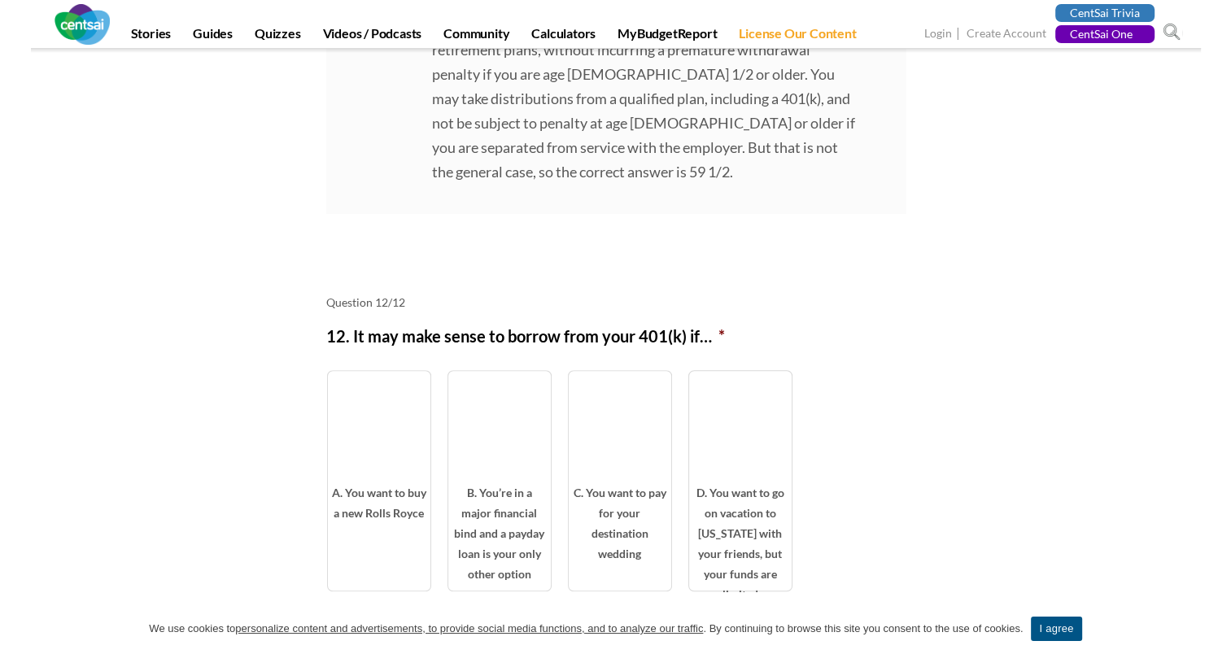
scroll to position [7322, 0]
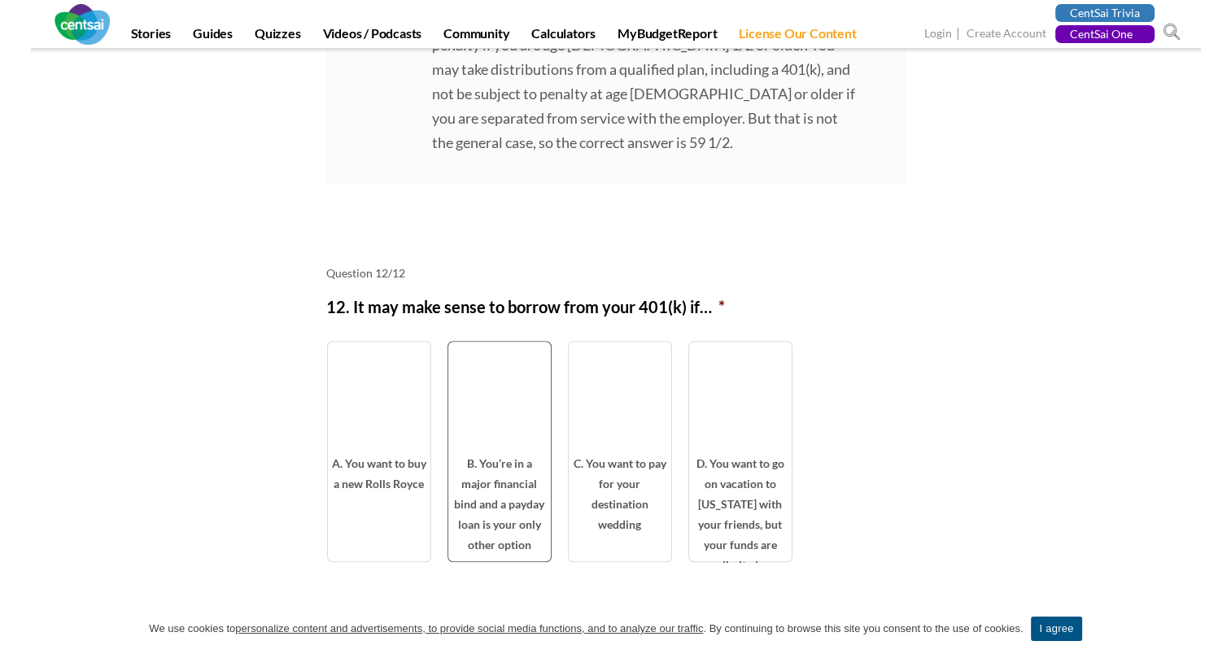
click at [511, 453] on span "B. You’re in a major financial bind and a payday loan is your only other option" at bounding box center [499, 507] width 103 height 108
radio input "true"
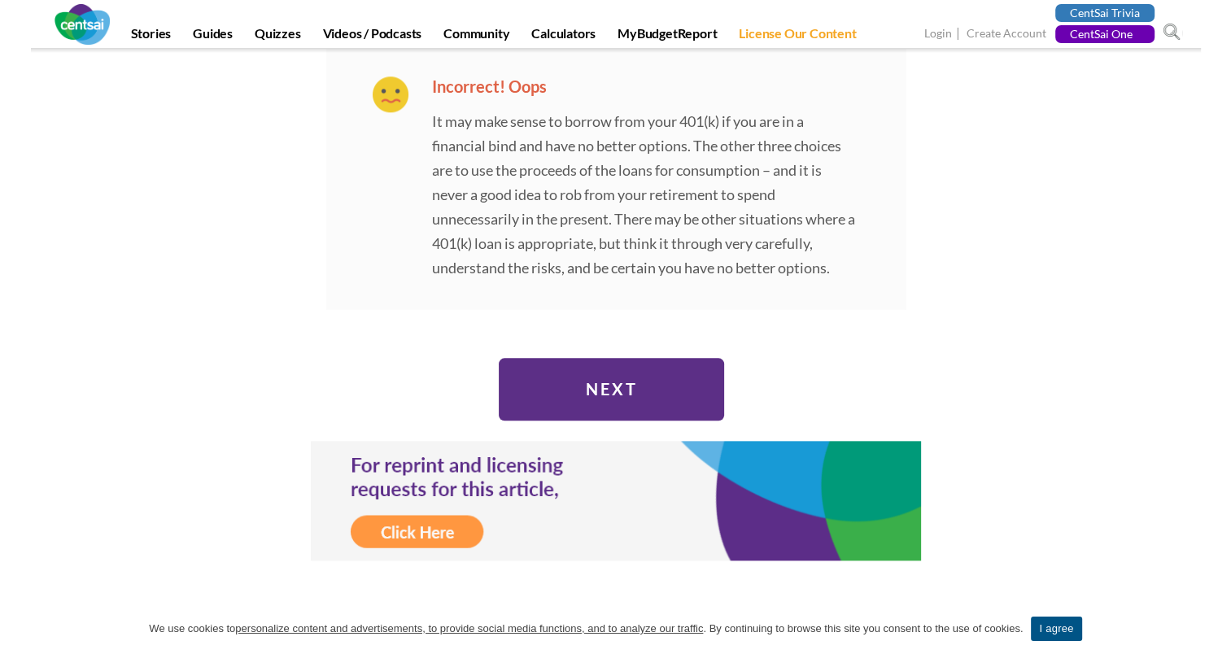
scroll to position [7972, 0]
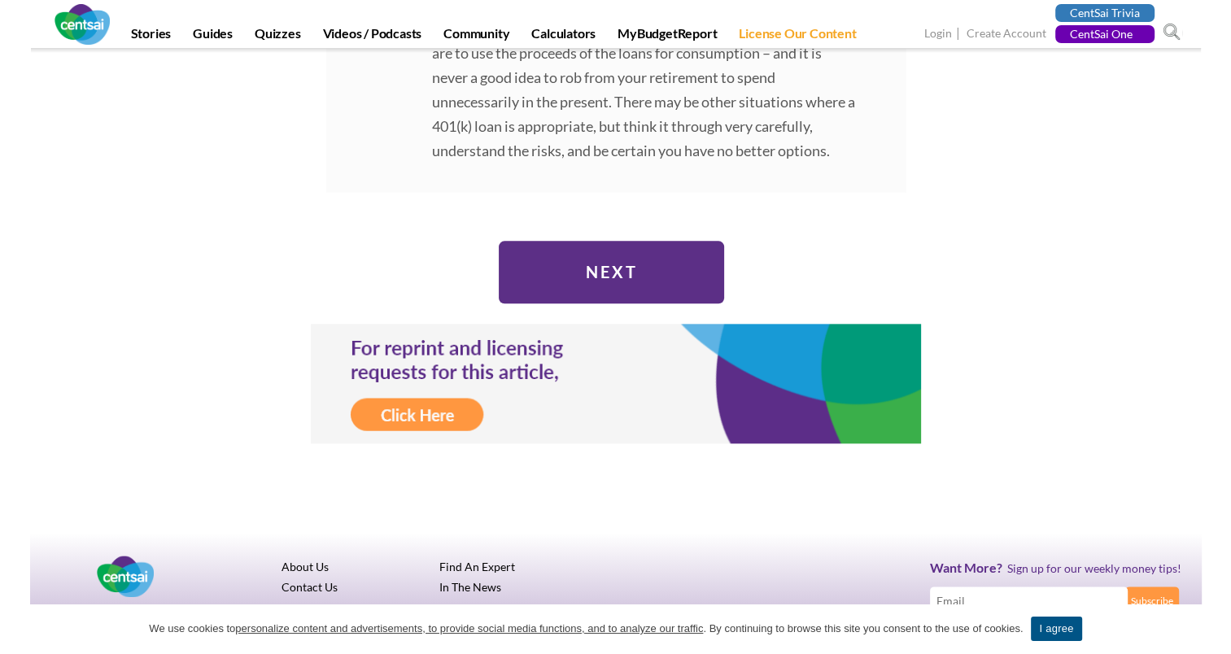
click at [592, 263] on input "Next" at bounding box center [611, 272] width 225 height 63
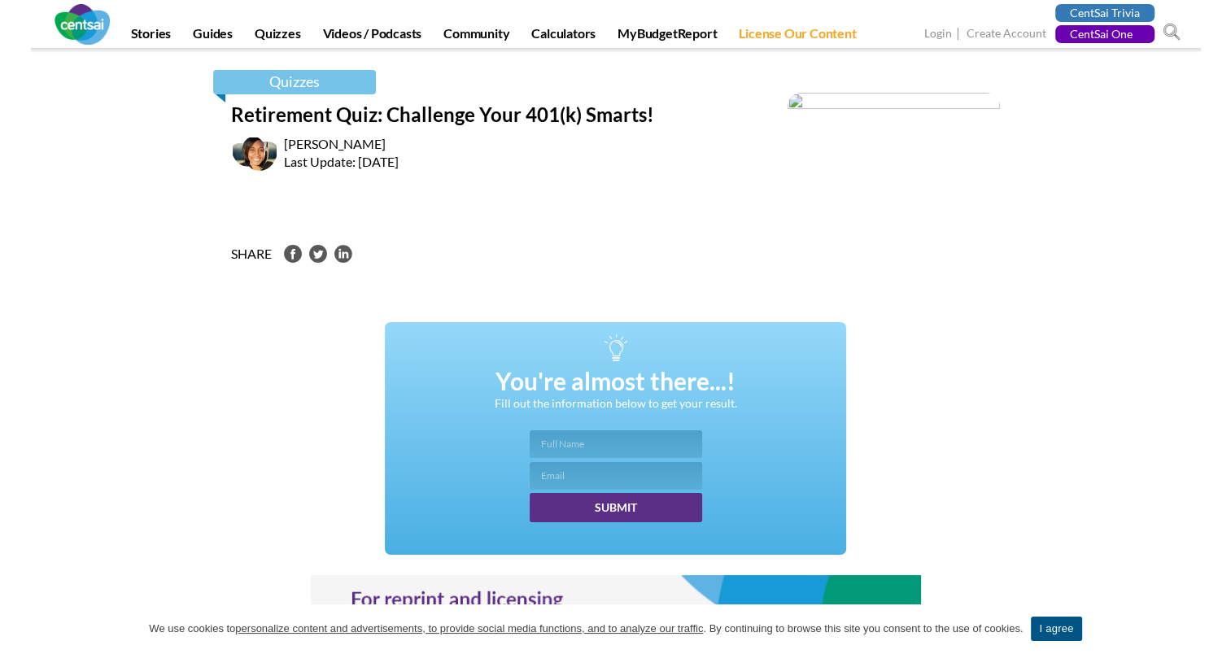
scroll to position [290, 0]
